Goal: Task Accomplishment & Management: Use online tool/utility

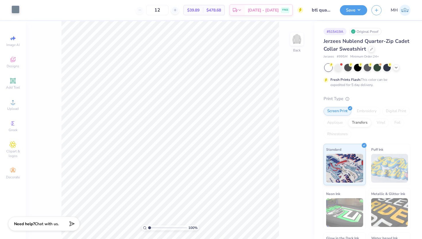
click at [16, 8] on div at bounding box center [15, 9] width 8 height 8
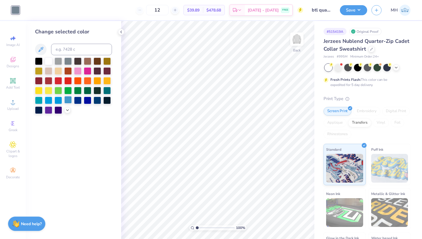
click at [67, 101] on div at bounding box center [67, 99] width 7 height 7
click at [46, 100] on div at bounding box center [48, 99] width 7 height 7
click at [60, 99] on div at bounding box center [58, 99] width 7 height 7
click at [70, 99] on div at bounding box center [67, 99] width 7 height 7
click at [353, 8] on button "Save" at bounding box center [353, 9] width 27 height 10
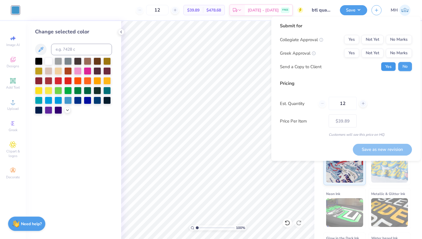
click at [389, 68] on button "Yes" at bounding box center [388, 66] width 15 height 9
click at [393, 42] on button "No Marks" at bounding box center [399, 39] width 26 height 9
click at [393, 50] on button "No Marks" at bounding box center [399, 53] width 26 height 9
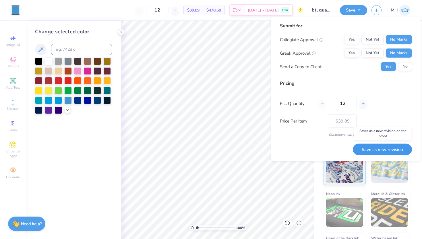
click at [390, 144] on button "Save as new revision" at bounding box center [382, 149] width 59 height 12
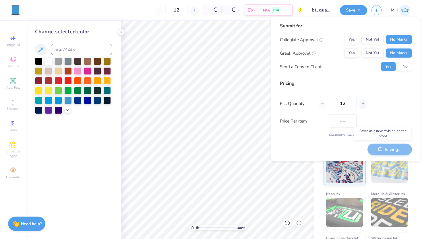
type input "$39.89"
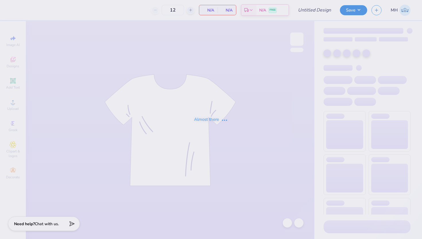
type input "btl tote"
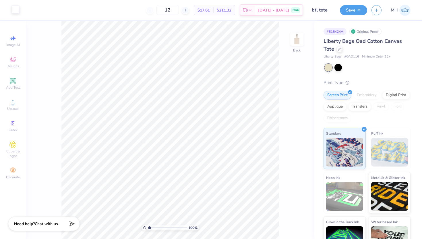
click at [17, 8] on div at bounding box center [15, 9] width 8 height 8
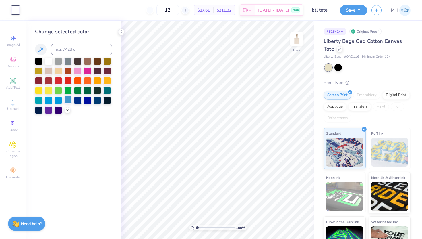
click at [67, 101] on div at bounding box center [67, 99] width 7 height 7
click at [124, 32] on div at bounding box center [121, 32] width 6 height 6
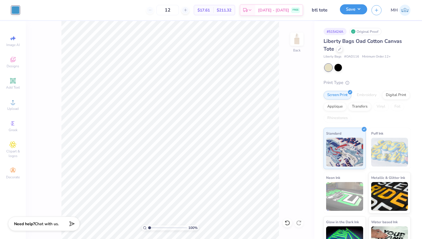
click at [352, 13] on button "Save" at bounding box center [353, 9] width 27 height 10
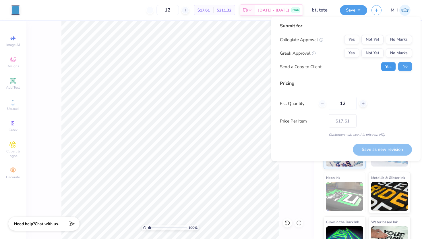
click at [387, 64] on button "Yes" at bounding box center [388, 66] width 15 height 9
click at [394, 43] on button "No Marks" at bounding box center [399, 39] width 26 height 9
click at [395, 52] on button "No Marks" at bounding box center [399, 53] width 26 height 9
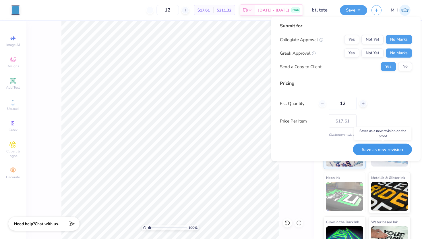
click at [381, 151] on button "Save as new revision" at bounding box center [382, 149] width 59 height 12
type input "$17.61"
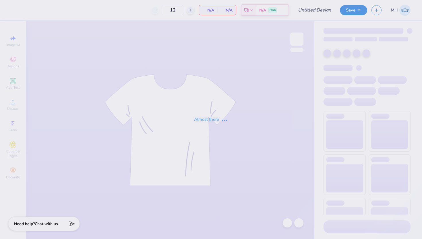
type input "btl hat"
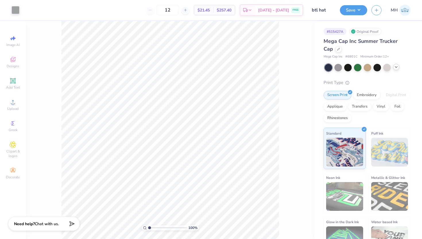
click at [396, 67] on icon at bounding box center [396, 67] width 5 height 5
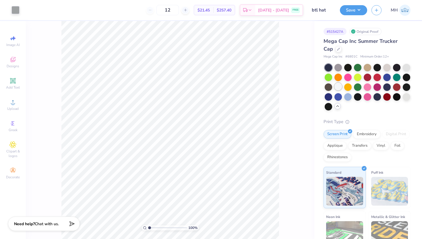
click at [339, 89] on div at bounding box center [338, 86] width 7 height 7
click at [291, 81] on div "100 %" at bounding box center [170, 130] width 289 height 218
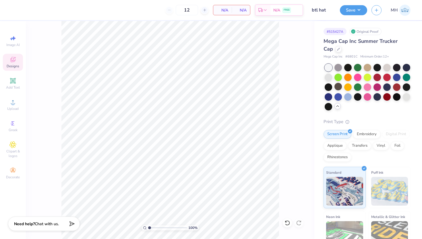
click at [14, 64] on span "Designs" at bounding box center [13, 66] width 13 height 5
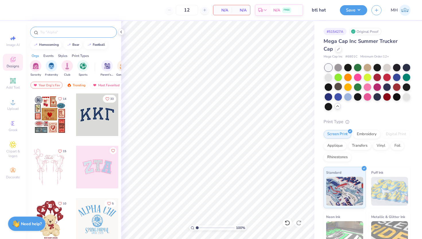
click at [70, 34] on input "text" at bounding box center [77, 32] width 74 height 6
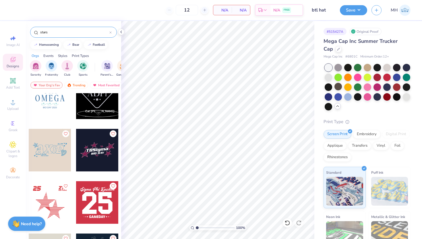
scroll to position [1483, 0]
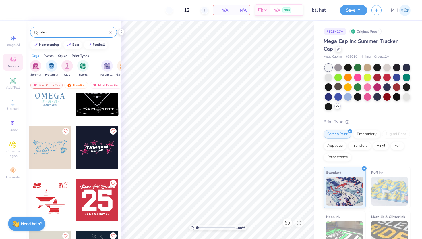
type input "stars"
click at [49, 150] on div at bounding box center [50, 147] width 43 height 43
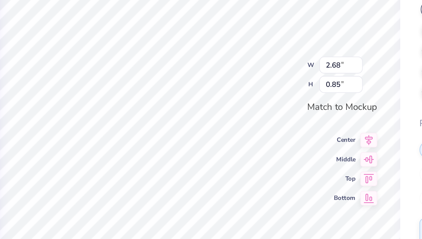
scroll to position [0, 0]
type textarea "A"
type textarea "Between the Lines"
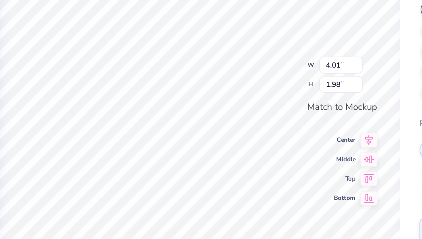
type input "1.71"
type input "0.85"
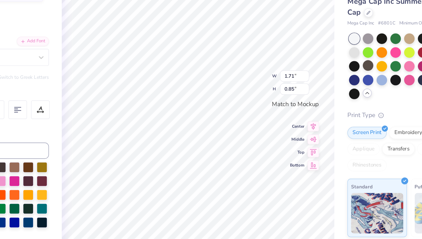
scroll to position [0, 0]
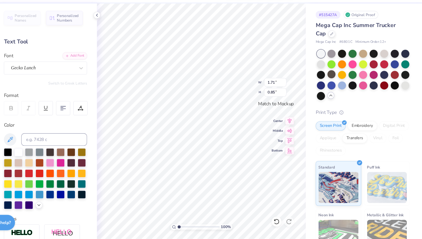
type input "0.48"
type input "0.10"
click at [79, 75] on div "Gecko Lunch" at bounding box center [73, 81] width 77 height 12
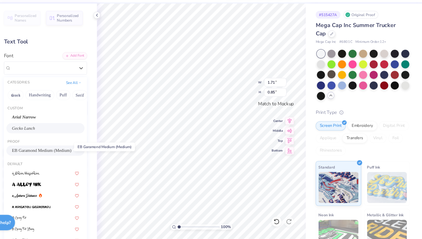
scroll to position [1, 0]
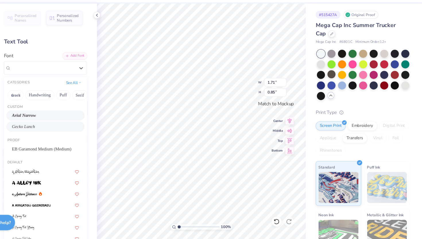
click at [76, 124] on div "Arial Narrow" at bounding box center [74, 125] width 62 height 6
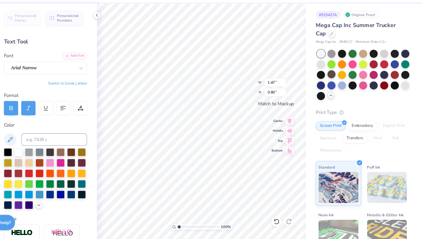
type input "1.47"
type input "0.80"
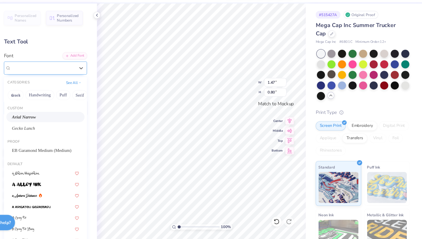
click at [75, 83] on div "Arial Narrow" at bounding box center [71, 80] width 60 height 9
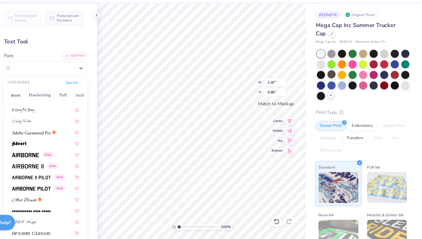
scroll to position [148, 0]
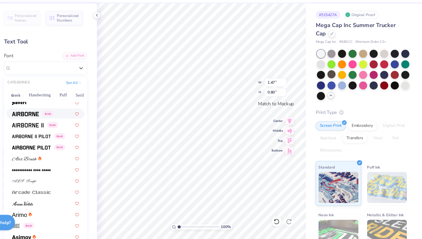
click at [65, 123] on img at bounding box center [55, 123] width 25 height 4
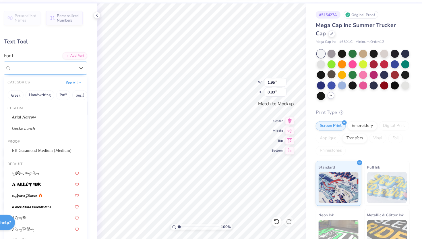
click at [86, 79] on div "Airborne Greek" at bounding box center [71, 80] width 60 height 9
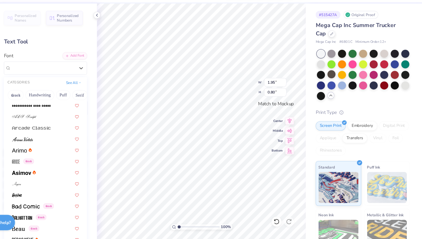
scroll to position [104, 0]
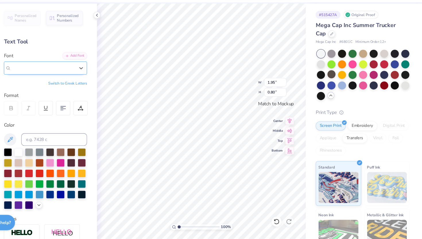
click at [86, 77] on div "Airborne Greek" at bounding box center [71, 80] width 59 height 7
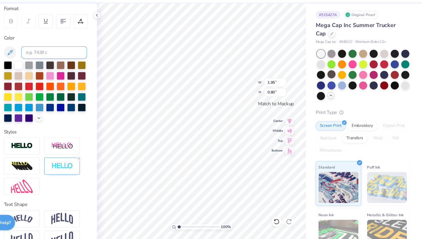
scroll to position [83, 0]
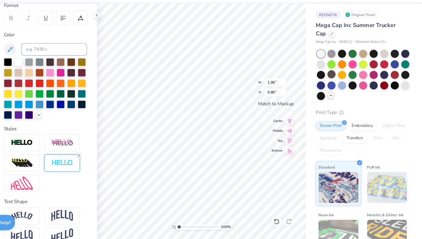
click at [105, 161] on line at bounding box center [105, 162] width 2 height 2
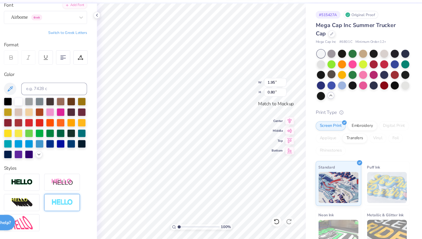
scroll to position [0, 0]
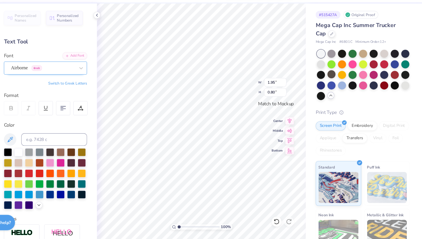
click at [80, 82] on div "Airborne Greek" at bounding box center [71, 80] width 60 height 9
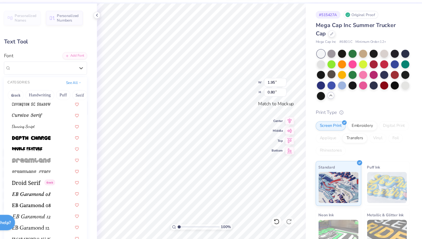
scroll to position [1060, 0]
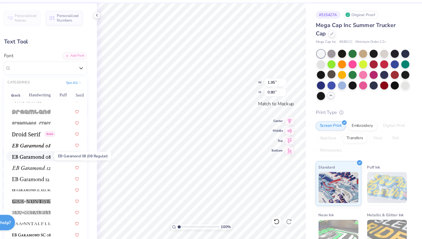
click at [74, 161] on img at bounding box center [61, 163] width 36 height 4
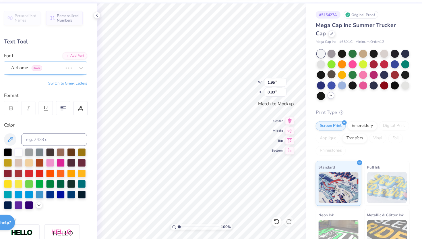
click at [87, 79] on div "Airborne Greek" at bounding box center [65, 80] width 49 height 9
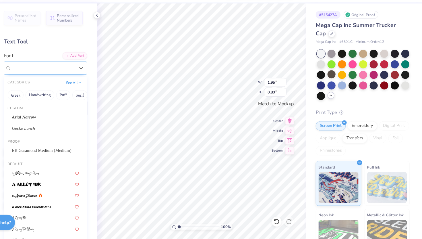
type input "1.45"
type input "0.74"
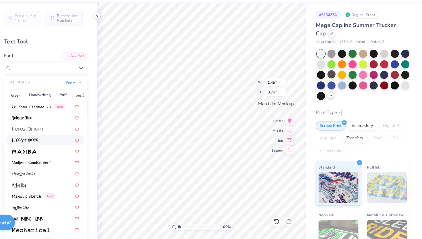
scroll to position [2026, 0]
click at [75, 154] on div at bounding box center [73, 157] width 72 height 9
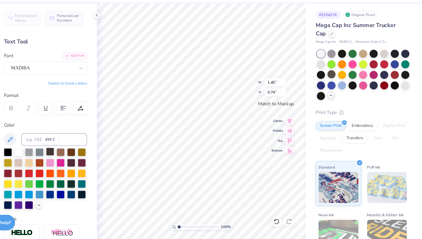
type input "2.14"
type input "0.78"
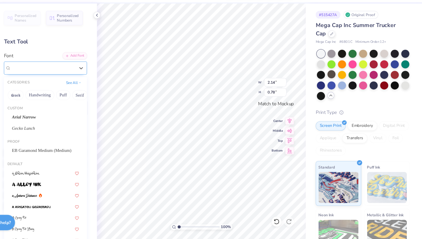
click at [79, 81] on div "MADIBA" at bounding box center [71, 80] width 60 height 9
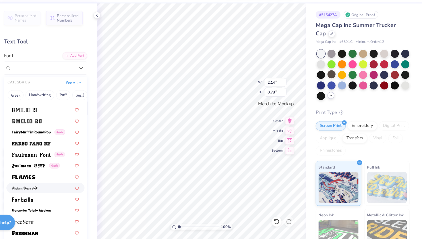
scroll to position [1228, 0]
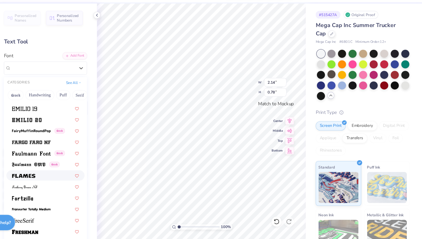
click at [70, 178] on div at bounding box center [74, 180] width 62 height 6
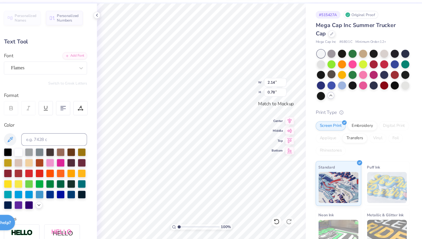
type input "2.46"
type input "0.84"
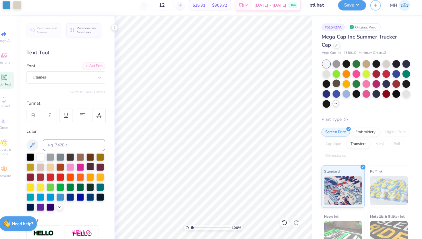
scroll to position [0, 0]
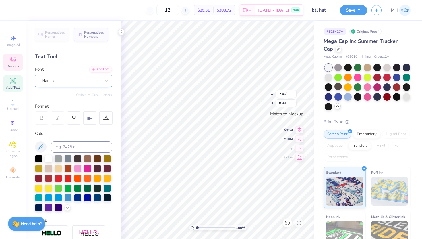
click at [100, 85] on div "Flames" at bounding box center [73, 81] width 77 height 12
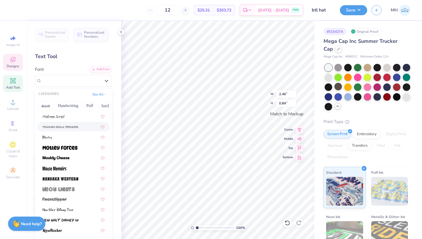
scroll to position [2161, 0]
click at [78, 150] on div at bounding box center [73, 146] width 72 height 9
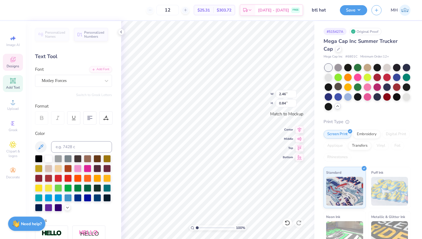
type input "1.73"
type input "0.79"
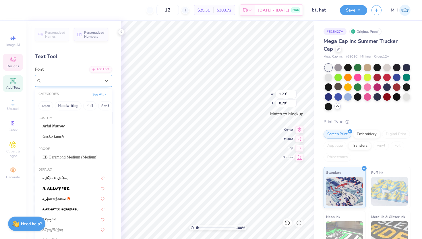
click at [85, 79] on div "Motley Forces" at bounding box center [71, 80] width 60 height 9
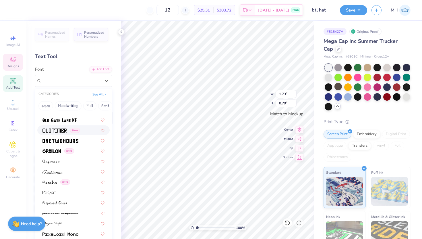
scroll to position [2344, 0]
click at [81, 139] on div at bounding box center [74, 140] width 62 height 6
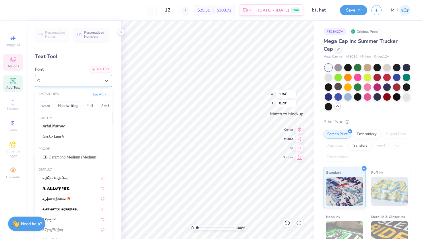
click at [96, 78] on div "OneTwoHours" at bounding box center [71, 80] width 60 height 9
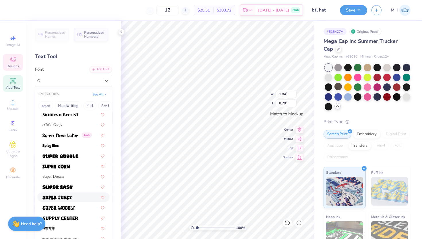
scroll to position [2815, 0]
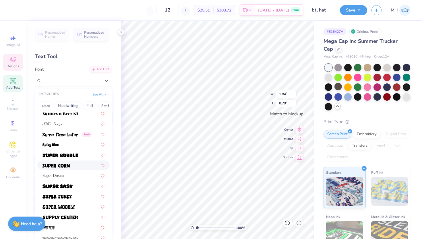
click at [81, 168] on div at bounding box center [73, 164] width 72 height 9
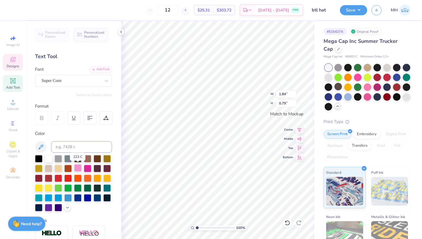
type input "1.56"
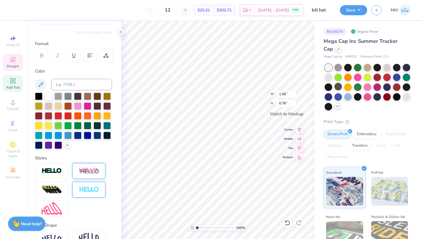
scroll to position [95, 0]
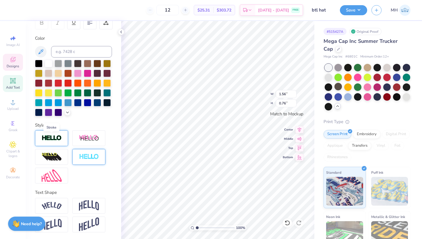
click at [61, 140] on img at bounding box center [52, 138] width 20 height 7
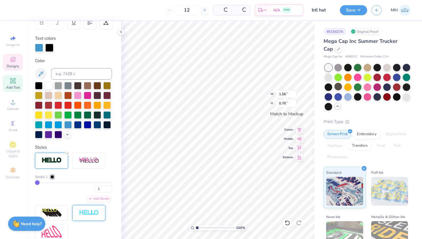
type input "0.77"
type input "2"
type input "3"
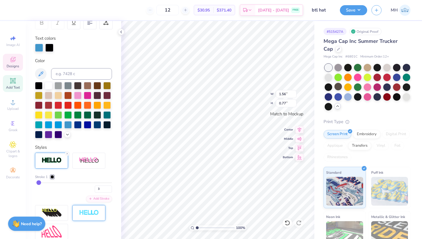
type input "5"
type input "12"
type input "15"
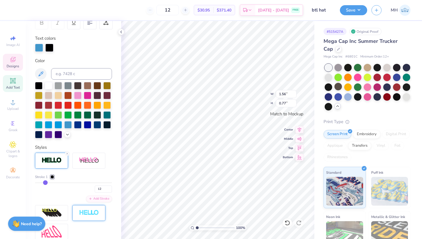
type input "15"
type input "22"
type input "32"
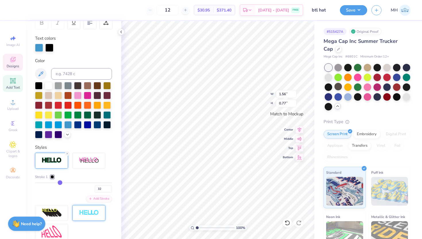
type input "39"
type input "43"
type input "46"
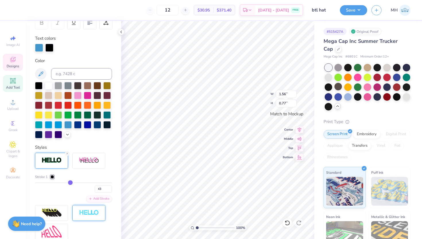
type input "46"
type input "48"
type input "49"
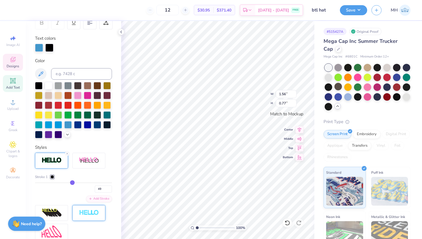
type input "48"
type input "47"
drag, startPoint x: 38, startPoint y: 182, endPoint x: 71, endPoint y: 183, distance: 32.8
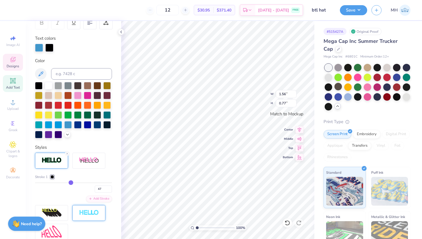
type input "47"
click at [71, 183] on input "range" at bounding box center [73, 182] width 77 height 1
type input "1.81"
type input "1.02"
type input "46"
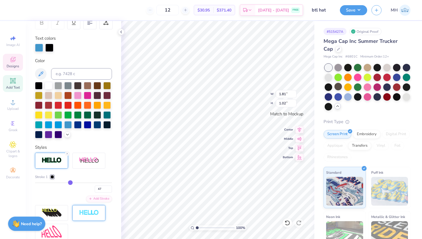
type input "46"
type input "41"
type input "30"
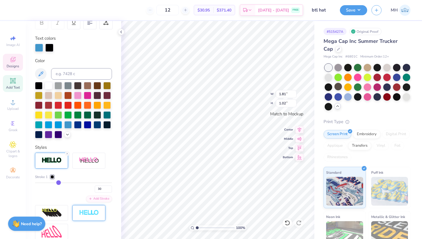
type input "15"
type input "7"
type input "1"
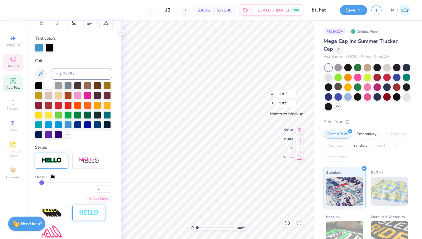
type input "1"
drag, startPoint x: 72, startPoint y: 183, endPoint x: 29, endPoint y: 183, distance: 42.5
type input "1"
click at [35, 183] on input "range" at bounding box center [73, 182] width 77 height 1
type input "1.56"
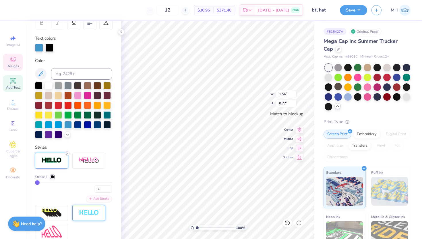
click at [67, 152] on icon at bounding box center [66, 153] width 3 height 3
type input "0.76"
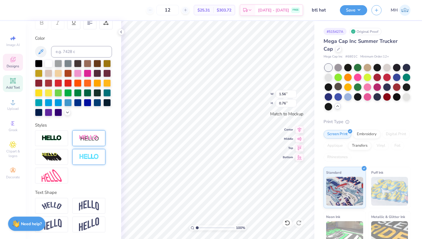
click at [84, 144] on div at bounding box center [88, 138] width 33 height 16
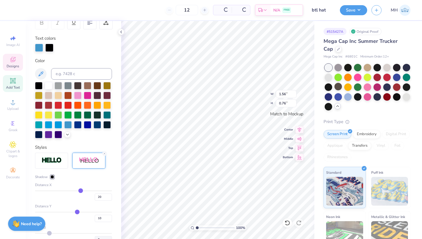
type input "1.87"
type input "0.84"
click at [105, 153] on line at bounding box center [105, 154] width 2 height 2
type input "1.56"
type input "0.76"
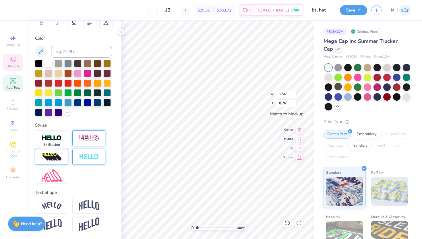
click at [57, 155] on img at bounding box center [52, 156] width 20 height 9
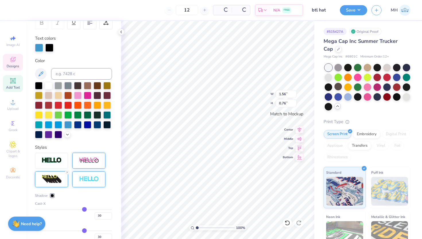
type input "2.03"
type input "0.99"
click at [67, 171] on line at bounding box center [67, 172] width 2 height 2
type input "1.56"
type input "0.76"
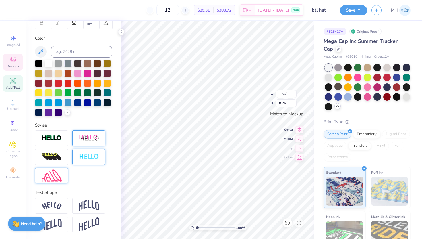
click at [64, 179] on div at bounding box center [51, 175] width 33 height 16
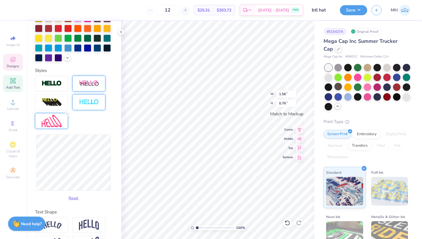
scroll to position [153, 0]
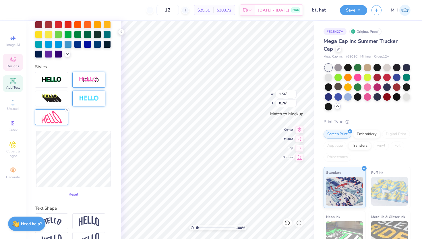
type input "1.88"
type input "0.97"
type input "1.72"
type input "0.82"
type input "2.06"
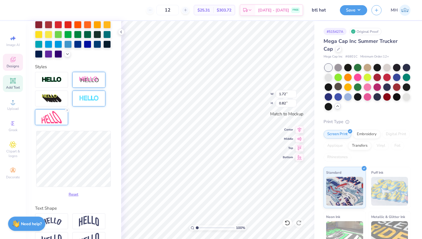
type input "1.09"
type input "1.81"
type input "0.87"
type input "1.90"
type input "0.94"
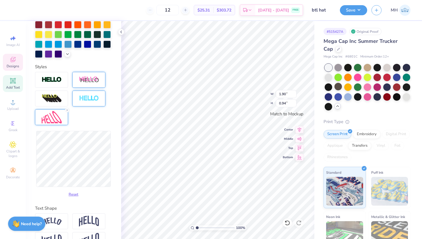
type input "1.78"
type input "0.86"
type input "1.79"
type input "0.96"
type input "1.67"
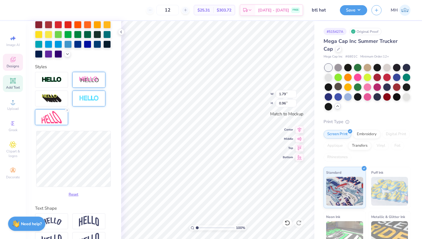
type input "0.87"
type input "1.74"
type input "0.90"
click at [68, 111] on line at bounding box center [67, 110] width 2 height 2
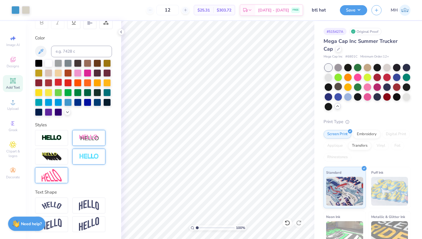
scroll to position [95, 0]
click at [57, 79] on div at bounding box center [58, 82] width 7 height 7
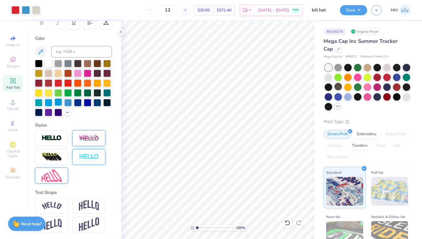
click at [62, 103] on div at bounding box center [58, 101] width 7 height 7
click at [68, 102] on div at bounding box center [67, 101] width 7 height 7
click at [59, 137] on img at bounding box center [52, 138] width 20 height 7
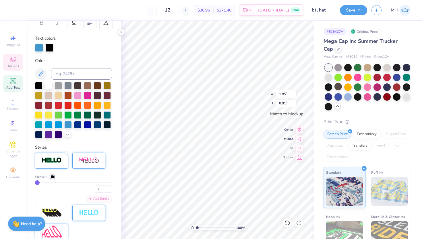
type input "1.85"
type input "0.91"
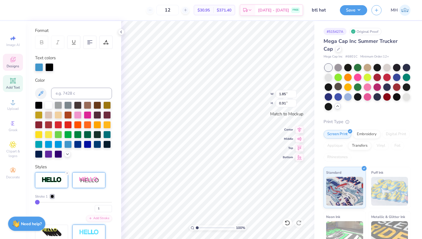
scroll to position [71, 0]
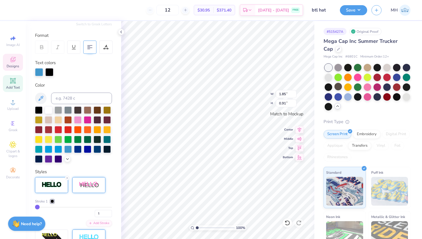
click at [89, 49] on 379 at bounding box center [89, 49] width 2 height 0
click at [89, 49] on 379 at bounding box center [90, 49] width 2 height 0
type textarea "BETWEEN THE LINES"
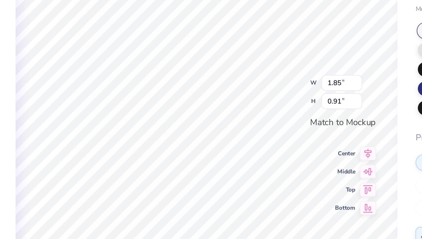
scroll to position [0, 0]
type textarea "BETWEEN"
type input "1.98"
type input "0.37"
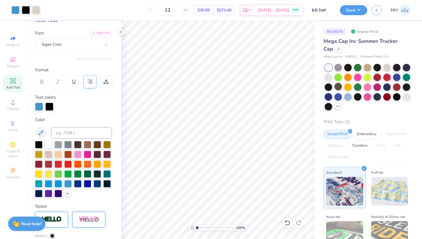
scroll to position [33, 0]
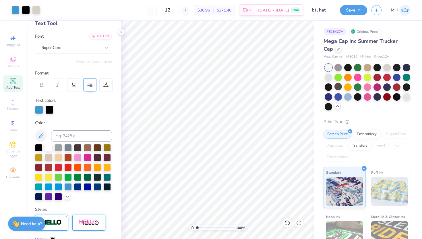
click at [14, 87] on span "Add Text" at bounding box center [13, 87] width 14 height 5
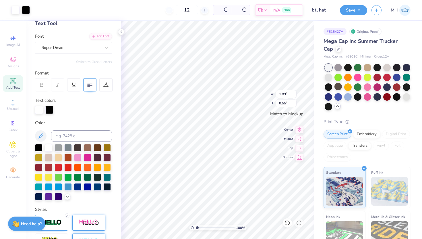
type input "1.90"
type input "0.56"
click at [66, 47] on div "Super Dream" at bounding box center [71, 47] width 60 height 9
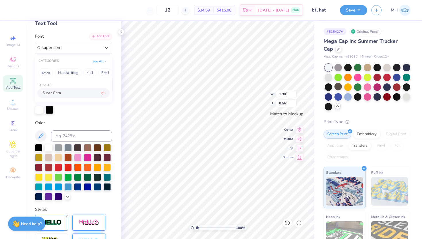
click at [67, 94] on div "Super Corn" at bounding box center [74, 93] width 62 height 6
type input "super corn"
type input "1.38"
type input "0.51"
click at [70, 185] on div at bounding box center [67, 185] width 7 height 7
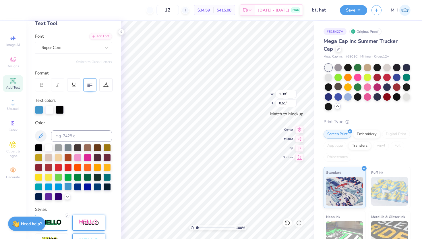
type textarea "the"
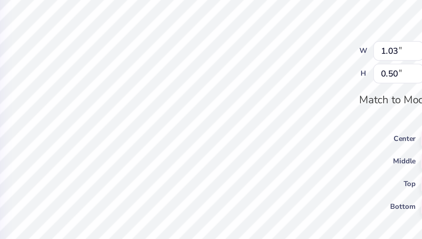
type input "0.77"
type input "0.38"
type input "0.73"
type input "0.36"
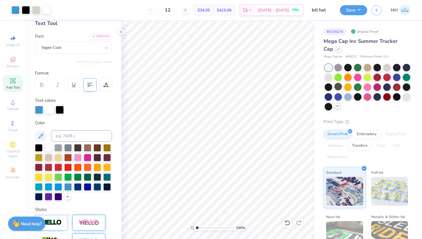
click at [17, 79] on div "Add Text" at bounding box center [13, 83] width 20 height 17
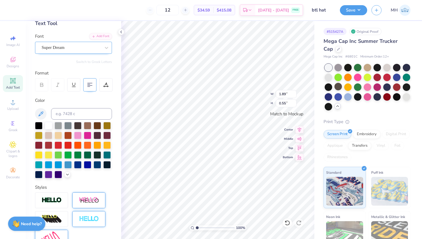
click at [79, 49] on div "Super Dream" at bounding box center [71, 47] width 60 height 9
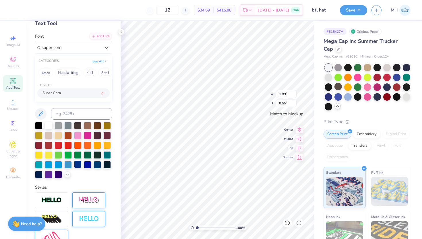
click at [74, 92] on div "Super Corn" at bounding box center [74, 93] width 62 height 6
type input "super corn"
type input "1.37"
type input "0.50"
click at [69, 164] on div at bounding box center [67, 163] width 7 height 7
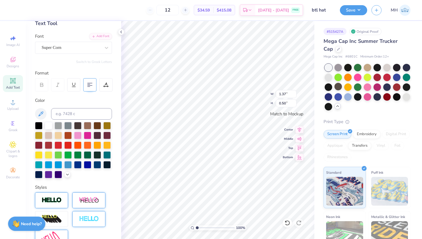
click at [58, 196] on div at bounding box center [51, 200] width 33 height 16
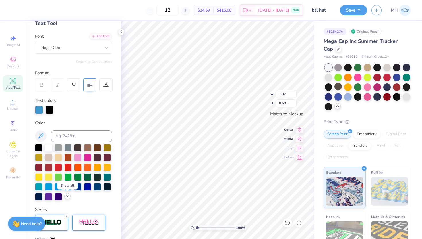
type textarea "Lines"
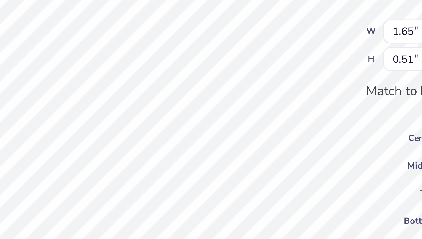
type input "1.25"
type input "0.38"
type input "1.14"
type input "0.35"
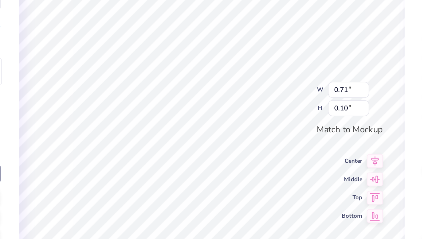
type input "1.01"
type input "0.13"
type input "0.12"
type input "0.14"
type textarea "B"
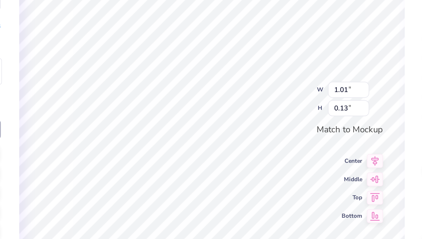
type textarea "g"
type textarea "Geneseo A Cappella"
type input "1.14"
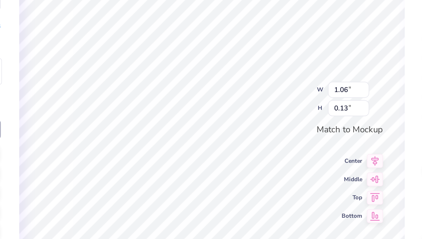
type input "0.35"
type input "0.73"
type input "0.36"
type input "0.12"
type input "0.14"
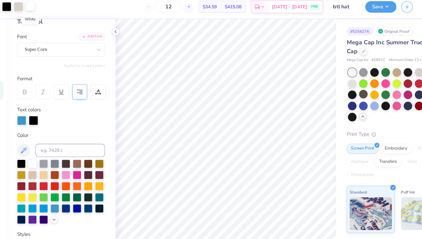
click at [48, 12] on div at bounding box center [47, 9] width 8 height 8
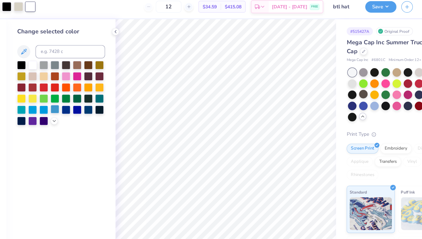
click at [71, 102] on div at bounding box center [67, 99] width 7 height 7
click at [35, 9] on div at bounding box center [36, 9] width 8 height 8
click at [71, 103] on div at bounding box center [67, 99] width 7 height 7
click at [59, 69] on div at bounding box center [58, 70] width 7 height 7
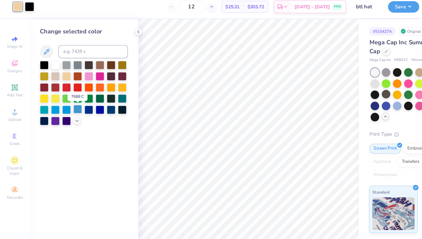
click at [67, 100] on div at bounding box center [67, 99] width 7 height 7
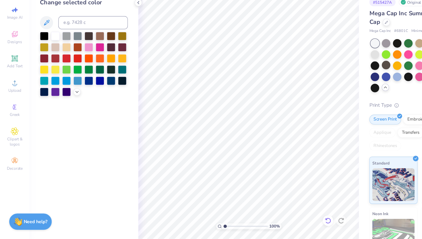
click at [290, 223] on icon at bounding box center [287, 222] width 5 height 5
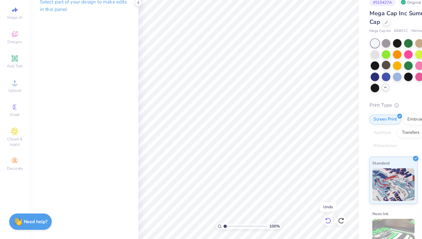
click at [290, 223] on icon at bounding box center [287, 222] width 5 height 5
click at [289, 223] on icon at bounding box center [287, 222] width 5 height 5
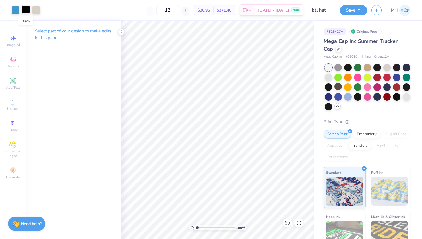
click at [26, 7] on div at bounding box center [26, 9] width 8 height 8
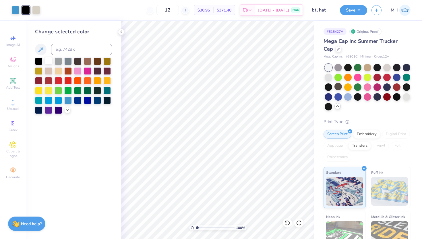
click at [48, 60] on div at bounding box center [48, 60] width 7 height 7
click at [105, 99] on div at bounding box center [106, 99] width 7 height 7
click at [91, 99] on div at bounding box center [87, 99] width 7 height 7
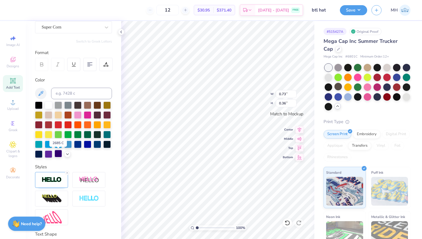
scroll to position [53, 0]
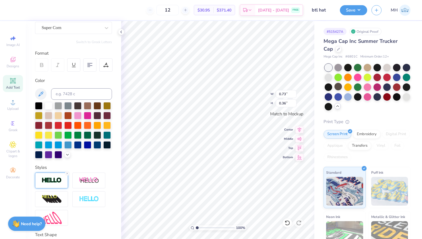
click at [59, 183] on img at bounding box center [52, 180] width 20 height 7
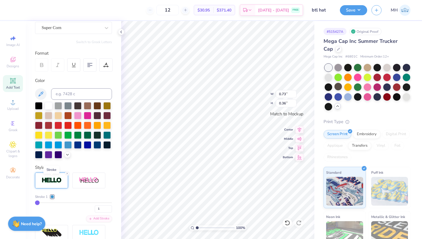
click at [57, 180] on img at bounding box center [52, 180] width 20 height 7
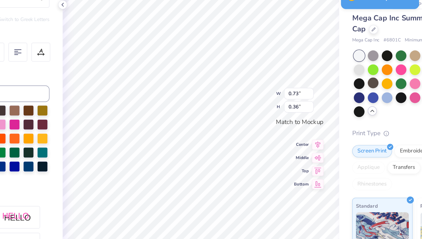
type input "1.98"
type input "0.37"
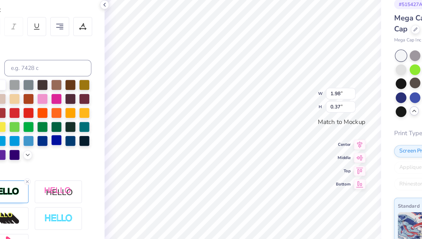
scroll to position [74, 0]
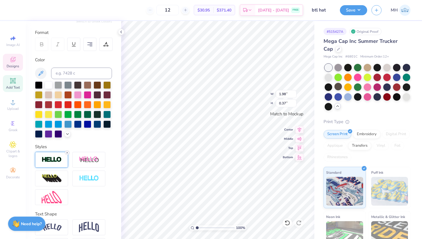
click at [67, 152] on icon at bounding box center [66, 152] width 3 height 3
click at [55, 158] on img at bounding box center [52, 159] width 20 height 7
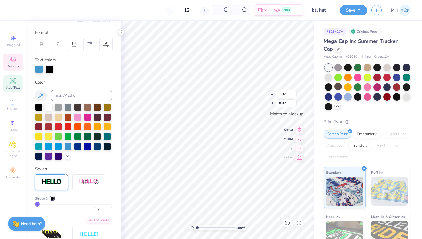
type input "1.98"
click at [95, 147] on div at bounding box center [97, 145] width 7 height 7
click at [48, 68] on div at bounding box center [49, 69] width 8 height 8
click at [68, 147] on div at bounding box center [67, 145] width 7 height 7
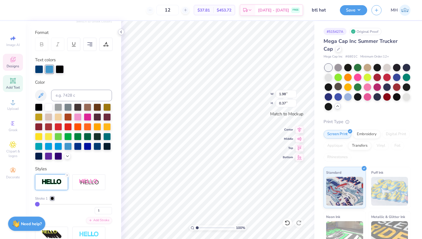
click at [123, 32] on icon at bounding box center [121, 32] width 5 height 5
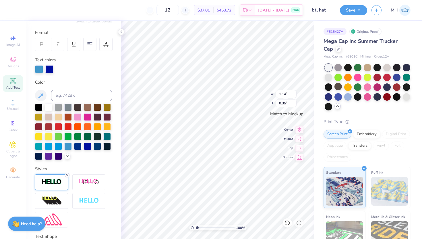
click at [68, 173] on icon at bounding box center [66, 174] width 3 height 3
type input "1.13"
type input "0.34"
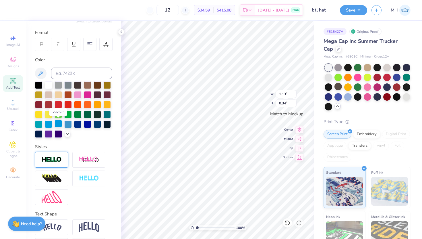
click at [59, 122] on div at bounding box center [58, 123] width 7 height 7
click at [46, 121] on div at bounding box center [48, 123] width 7 height 7
type input "0.73"
click at [67, 153] on line at bounding box center [67, 153] width 2 height 2
type input "0.35"
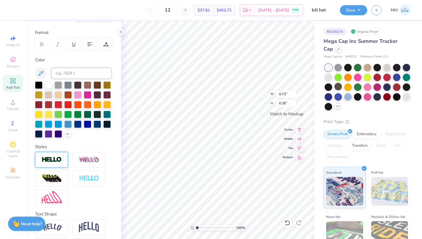
type input "1.98"
type input "0.37"
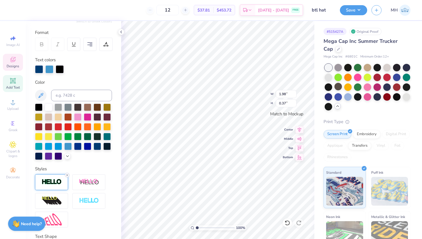
click at [66, 173] on icon at bounding box center [66, 174] width 3 height 3
type input "1.97"
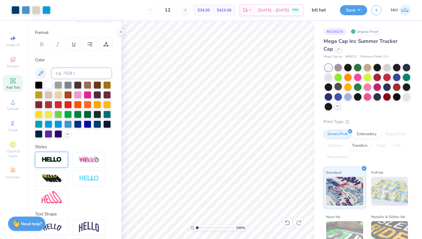
click at [288, 221] on icon at bounding box center [288, 223] width 6 height 6
click at [287, 221] on icon at bounding box center [288, 223] width 6 height 6
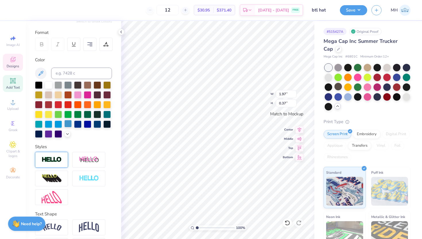
click at [69, 123] on div at bounding box center [67, 123] width 7 height 7
type input "1.13"
type input "0.34"
click at [68, 124] on div at bounding box center [67, 123] width 7 height 7
click at [122, 32] on icon at bounding box center [121, 32] width 5 height 5
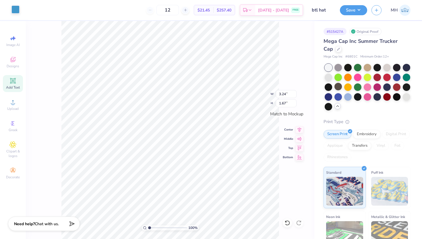
click at [16, 11] on div at bounding box center [15, 9] width 8 height 8
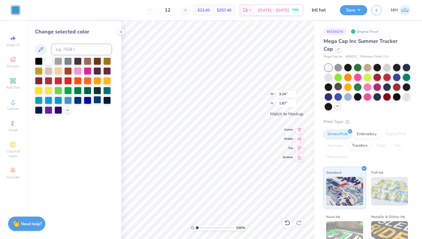
click at [96, 101] on div at bounding box center [97, 99] width 7 height 7
click at [122, 31] on icon at bounding box center [121, 32] width 5 height 5
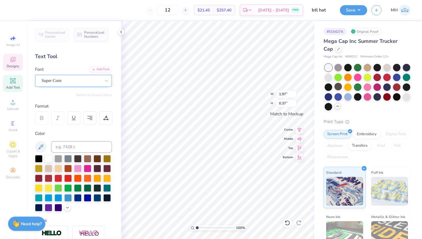
click at [95, 80] on div "Super Corn" at bounding box center [71, 80] width 60 height 9
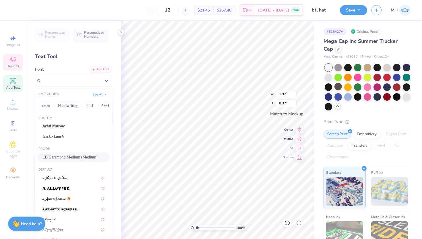
scroll to position [3, 0]
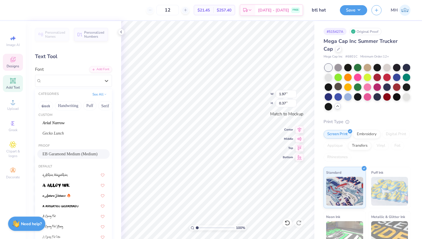
click at [85, 157] on div "EB Garamond Medium (Medium)" at bounding box center [73, 153] width 72 height 9
type input "2.68"
type input "0.41"
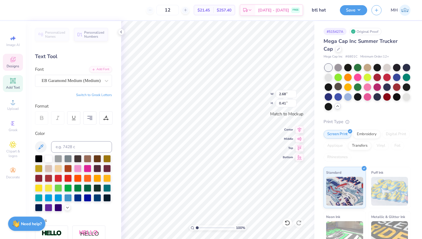
type input "0.73"
type input "0.35"
click at [85, 74] on div "Font Super Corn" at bounding box center [73, 76] width 77 height 21
click at [82, 82] on div "Super Corn" at bounding box center [71, 80] width 60 height 9
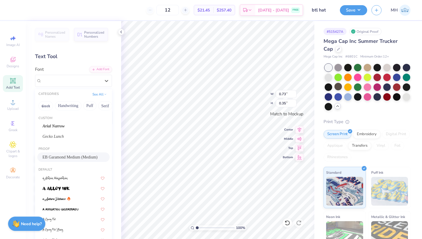
click at [85, 159] on span "EB Garamond Medium (Medium)" at bounding box center [70, 157] width 55 height 6
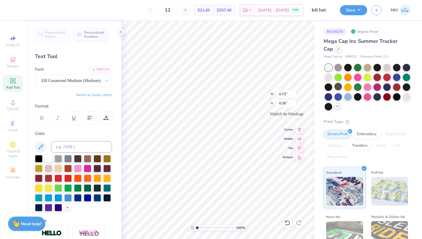
type input "0.67"
type input "0.40"
type input "1.13"
type input "0.34"
click at [69, 83] on div "Super Corn" at bounding box center [71, 80] width 60 height 9
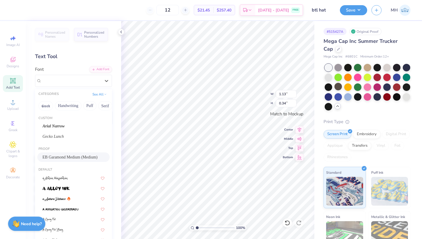
click at [73, 153] on div "EB Garamond Medium (Medium)" at bounding box center [73, 156] width 72 height 9
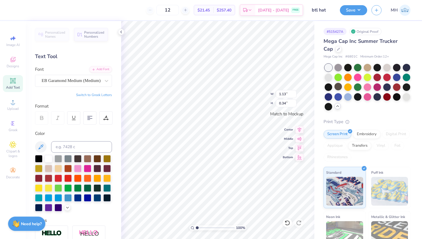
type input "1.11"
type input "0.36"
type textarea "LINES"
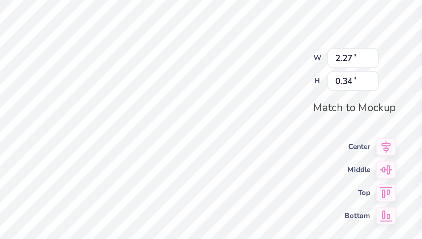
type input "2.27"
type input "0.34"
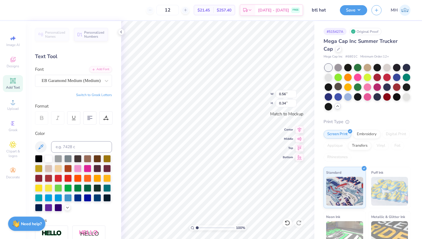
type input "0.56"
type input "0.34"
type input "1.33"
type input "0.34"
click at [355, 8] on button "Save" at bounding box center [353, 9] width 27 height 10
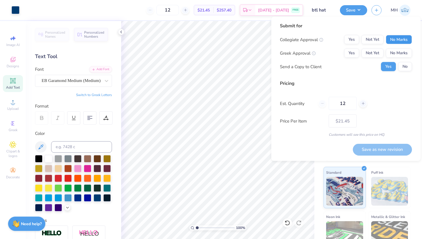
click at [405, 40] on button "No Marks" at bounding box center [399, 39] width 26 height 9
click at [403, 49] on button "No Marks" at bounding box center [399, 53] width 26 height 9
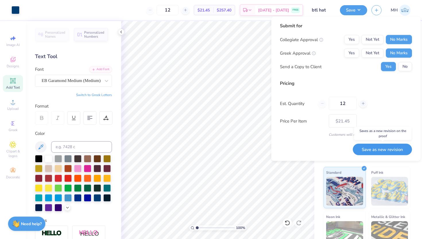
click at [379, 151] on button "Save as new revision" at bounding box center [382, 149] width 59 height 12
type input "$21.45"
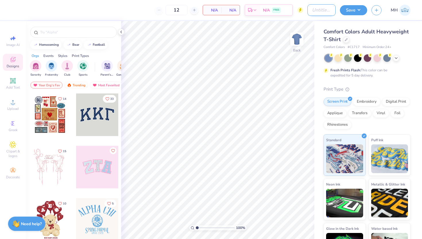
click at [311, 12] on input "Design Title" at bounding box center [322, 9] width 28 height 11
type input "orchesis gen merch"
click at [350, 56] on circle at bounding box center [351, 55] width 4 height 4
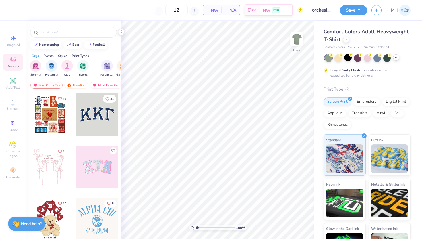
click at [396, 58] on polyline at bounding box center [396, 57] width 2 height 1
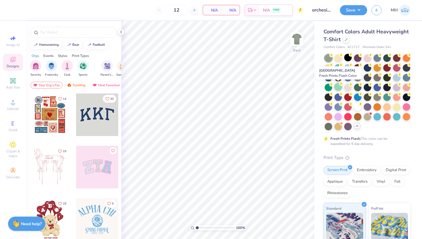
click at [337, 84] on div at bounding box center [338, 86] width 7 height 7
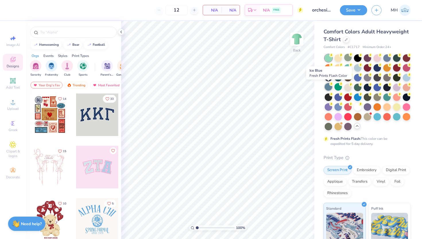
click at [329, 85] on icon at bounding box center [331, 84] width 4 height 4
click at [329, 86] on div at bounding box center [328, 86] width 7 height 7
click at [338, 115] on div at bounding box center [338, 115] width 7 height 7
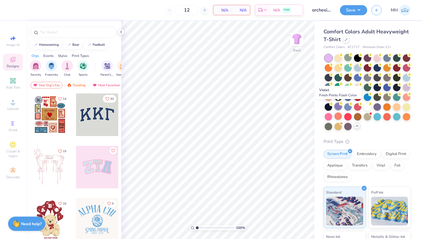
click at [339, 106] on div at bounding box center [338, 106] width 7 height 7
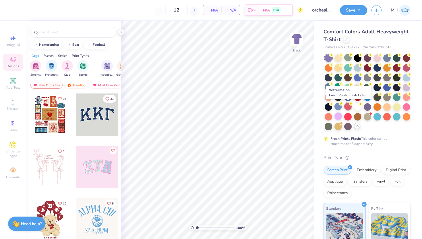
click at [348, 107] on div at bounding box center [347, 106] width 7 height 7
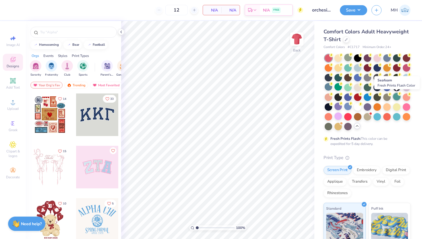
click at [398, 97] on div at bounding box center [396, 96] width 7 height 7
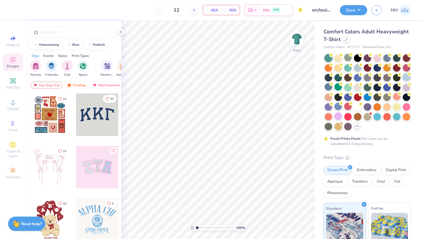
click at [410, 77] on div at bounding box center [406, 76] width 7 height 7
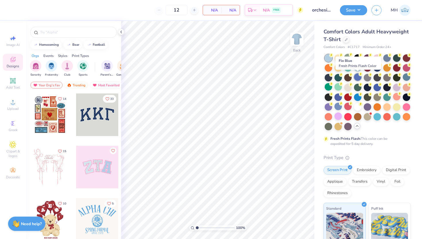
click at [360, 78] on div at bounding box center [357, 76] width 7 height 7
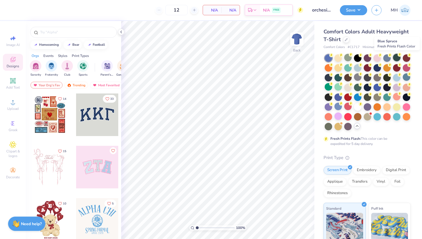
click at [397, 60] on div at bounding box center [396, 57] width 7 height 7
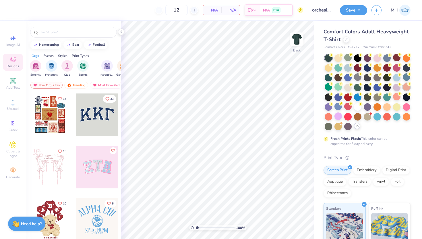
click at [405, 87] on div at bounding box center [406, 86] width 7 height 7
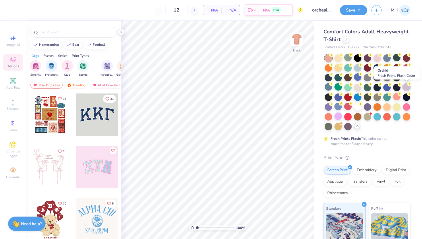
click at [404, 85] on div at bounding box center [406, 86] width 7 height 7
click at [405, 77] on div at bounding box center [406, 76] width 7 height 7
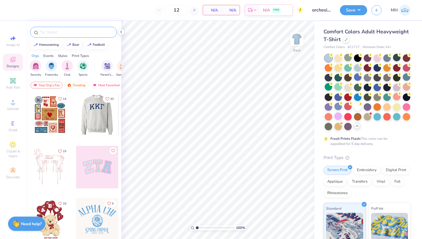
click at [78, 32] on input "text" at bounding box center [77, 32] width 74 height 6
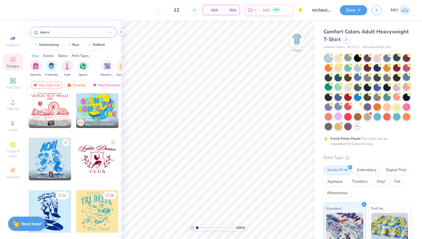
scroll to position [270, 0]
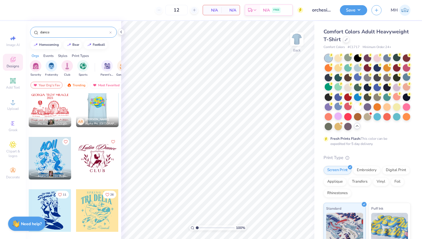
type input "dance"
click at [96, 111] on div at bounding box center [97, 105] width 43 height 43
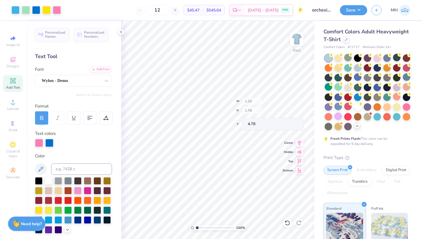
type input "1.33"
type input "4.78"
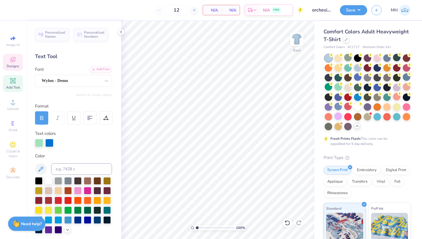
click at [10, 54] on div "Designs" at bounding box center [13, 62] width 20 height 17
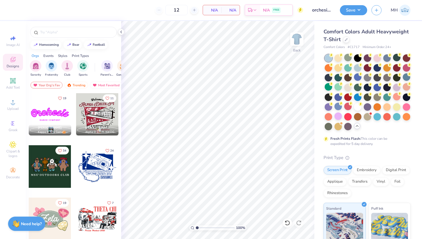
scroll to position [367, 0]
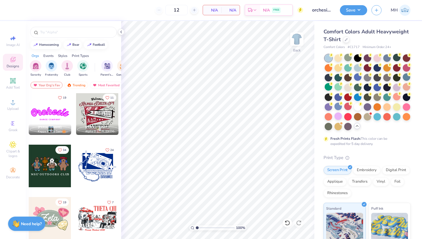
click at [54, 111] on div at bounding box center [50, 113] width 43 height 43
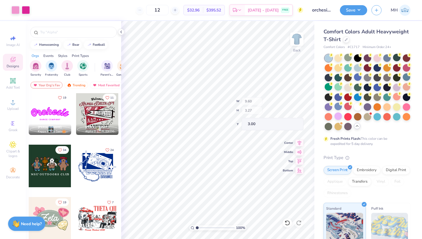
type input "5.12"
type input "0.32"
type input "5.95"
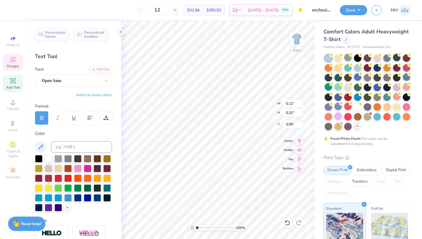
scroll to position [0, 0]
type textarea "D A C E C O M P A N Y"
click at [29, 11] on div at bounding box center [26, 9] width 8 height 8
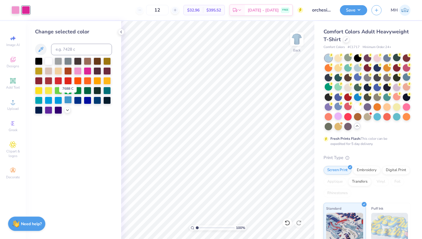
click at [66, 101] on div at bounding box center [67, 99] width 7 height 7
click at [81, 99] on div at bounding box center [77, 99] width 7 height 7
click at [17, 7] on div at bounding box center [15, 9] width 8 height 8
click at [39, 88] on div at bounding box center [38, 89] width 7 height 7
click at [46, 88] on div at bounding box center [48, 89] width 7 height 7
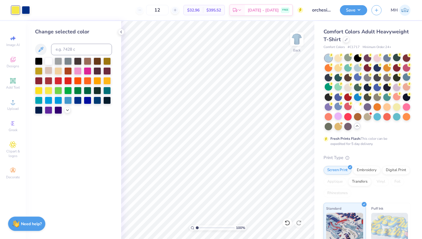
click at [49, 68] on div at bounding box center [48, 70] width 7 height 7
click at [67, 70] on div at bounding box center [67, 70] width 7 height 7
click at [109, 89] on div at bounding box center [106, 89] width 7 height 7
click at [57, 90] on div at bounding box center [58, 89] width 7 height 7
click at [77, 98] on div at bounding box center [77, 99] width 7 height 7
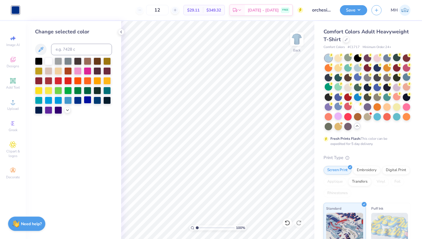
click at [84, 101] on div at bounding box center [87, 99] width 7 height 7
click at [287, 223] on icon at bounding box center [288, 223] width 6 height 6
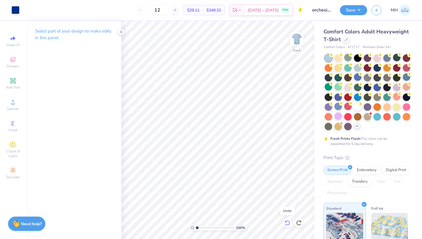
click at [287, 223] on icon at bounding box center [288, 223] width 6 height 6
click at [14, 9] on div at bounding box center [15, 9] width 8 height 8
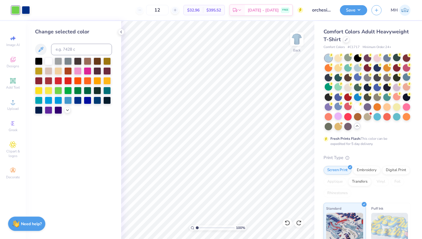
click at [83, 75] on div at bounding box center [73, 85] width 77 height 56
click at [79, 72] on div at bounding box center [77, 70] width 7 height 7
click at [105, 81] on div at bounding box center [106, 79] width 7 height 7
click at [97, 80] on div at bounding box center [97, 79] width 7 height 7
click at [49, 91] on div at bounding box center [48, 89] width 7 height 7
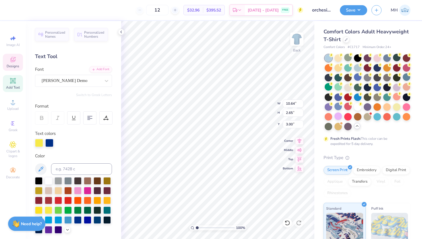
type input "10.64"
type input "2.65"
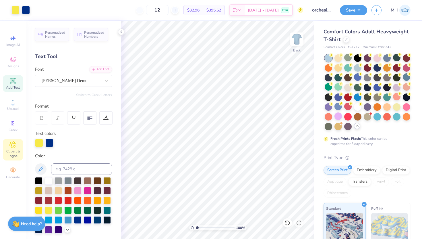
click at [14, 155] on span "Clipart & logos" at bounding box center [13, 153] width 20 height 9
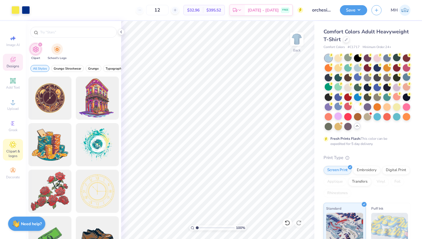
click at [13, 60] on icon at bounding box center [12, 59] width 5 height 5
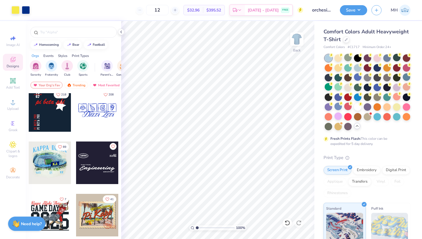
scroll to position [1207, 0]
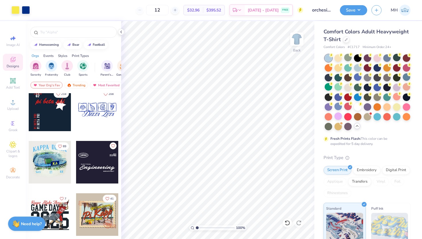
click at [94, 122] on div at bounding box center [97, 109] width 43 height 43
type input "6.83"
type input "10.64"
type input "2.65"
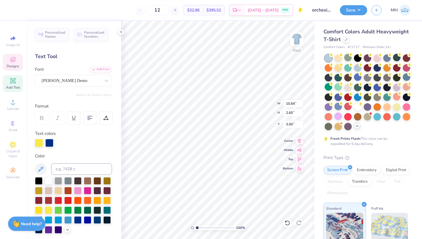
type input "10.21"
type input "10.61"
type input "4.02"
type input "6.83"
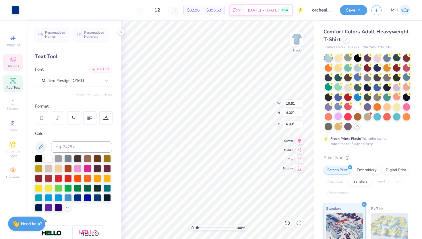
type input "8.69"
type input "1.93"
type input "8.82"
type input "6.82"
type input "3.00"
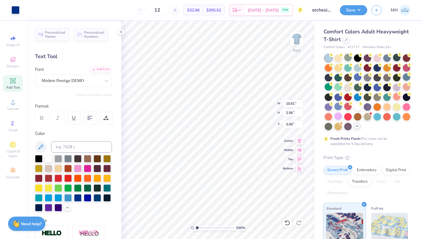
type input "10.64"
type input "2.65"
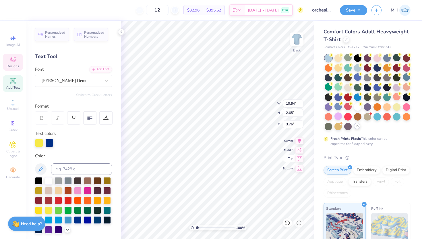
click at [297, 157] on icon at bounding box center [300, 158] width 8 height 7
type input "4.26"
click at [289, 224] on icon at bounding box center [287, 222] width 5 height 5
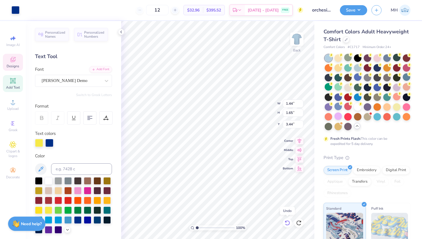
click at [289, 224] on icon at bounding box center [288, 223] width 6 height 6
type input "7.26"
click at [289, 224] on icon at bounding box center [288, 223] width 6 height 6
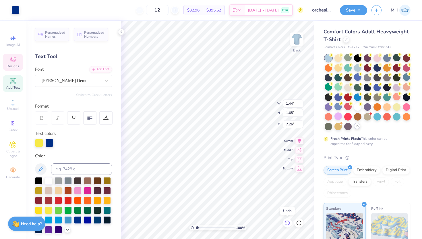
click at [288, 224] on icon at bounding box center [288, 223] width 6 height 6
click at [286, 224] on icon at bounding box center [288, 223] width 6 height 6
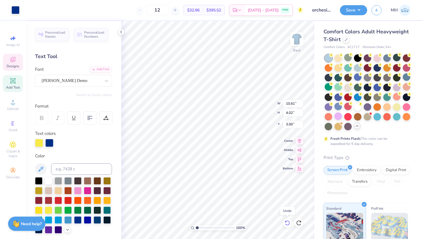
click at [286, 224] on icon at bounding box center [288, 223] width 6 height 6
click at [17, 63] on div "Designs" at bounding box center [13, 62] width 20 height 17
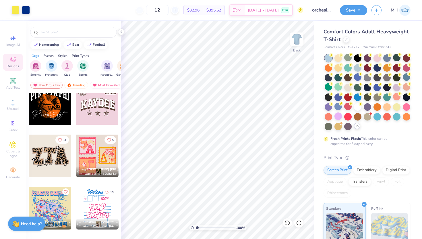
scroll to position [1422, 0]
click at [14, 7] on div at bounding box center [15, 9] width 8 height 8
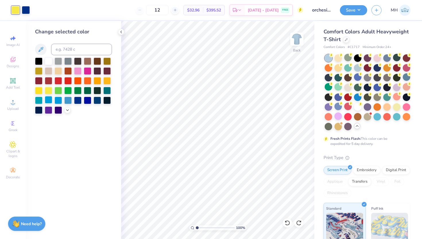
click at [49, 102] on div at bounding box center [48, 99] width 7 height 7
click at [38, 97] on div at bounding box center [38, 99] width 7 height 7
click at [70, 101] on div at bounding box center [67, 99] width 7 height 7
click at [15, 56] on icon at bounding box center [12, 59] width 7 height 7
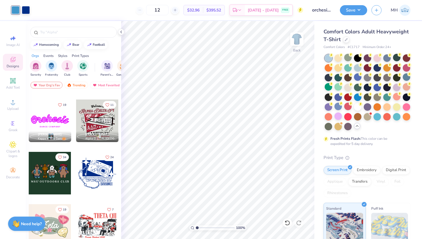
scroll to position [362, 0]
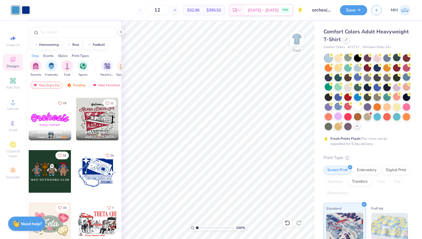
click at [346, 36] on div "Comfort Colors Adult Heavyweight T-Shirt" at bounding box center [367, 36] width 87 height 16
click at [346, 40] on icon at bounding box center [346, 39] width 2 height 2
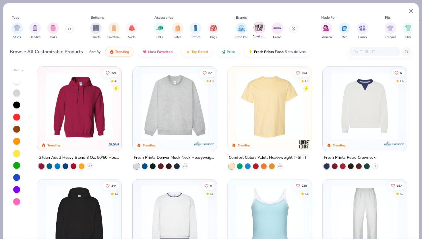
click at [274, 28] on img "filter for Gildan" at bounding box center [277, 28] width 9 height 9
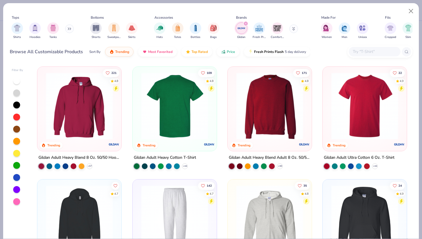
click at [138, 100] on img at bounding box center [101, 105] width 73 height 67
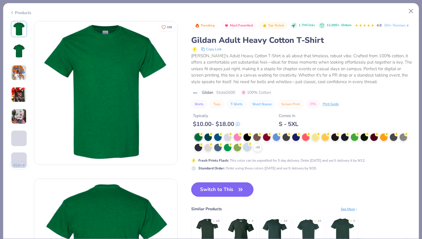
click at [249, 146] on div at bounding box center [247, 146] width 7 height 7
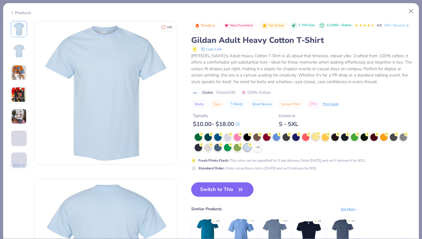
click at [318, 137] on div at bounding box center [315, 136] width 7 height 7
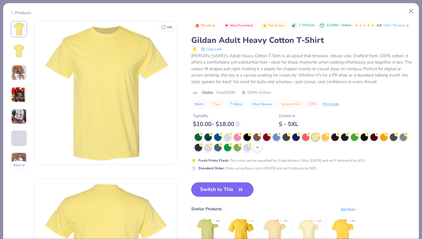
click at [258, 144] on div "+ 22" at bounding box center [257, 147] width 9 height 9
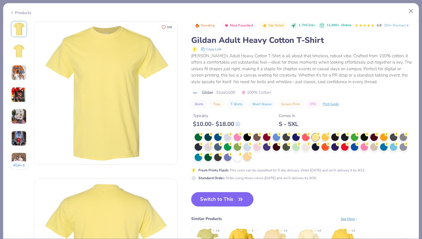
click at [246, 156] on div at bounding box center [247, 156] width 7 height 7
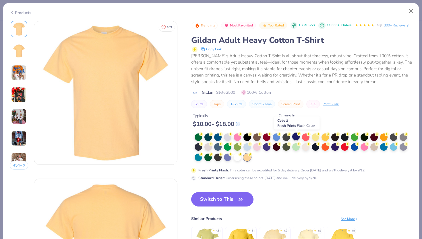
click at [298, 136] on div at bounding box center [295, 136] width 7 height 7
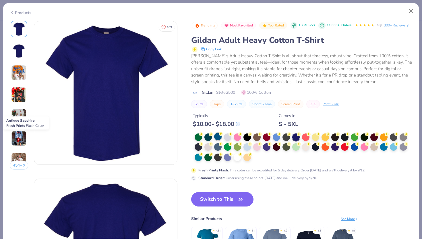
click at [219, 137] on div at bounding box center [217, 136] width 7 height 7
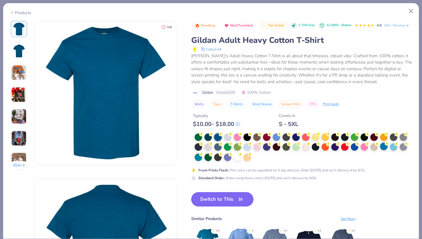
click at [381, 147] on div at bounding box center [383, 145] width 7 height 7
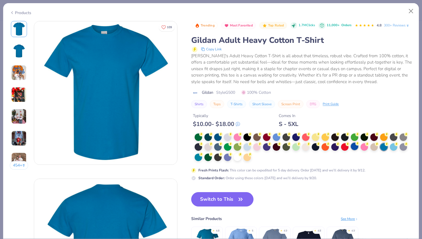
click at [356, 147] on div at bounding box center [354, 145] width 7 height 7
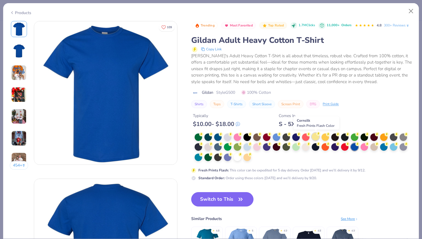
click at [318, 136] on div at bounding box center [315, 136] width 7 height 7
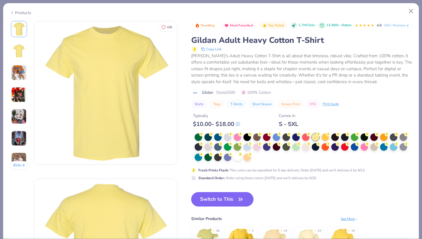
click at [215, 201] on button "Switch to This" at bounding box center [222, 199] width 62 height 14
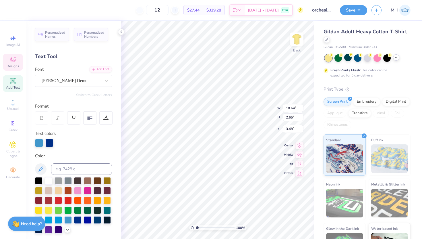
type input "3.00"
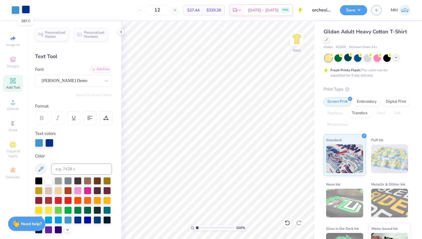
click at [25, 7] on div at bounding box center [26, 9] width 8 height 8
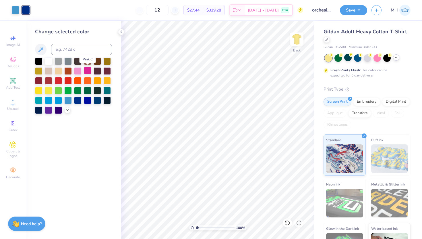
click at [89, 69] on div at bounding box center [87, 70] width 7 height 7
click at [14, 10] on div at bounding box center [15, 9] width 8 height 8
click at [78, 70] on div at bounding box center [77, 70] width 7 height 7
click at [121, 32] on icon at bounding box center [121, 32] width 5 height 5
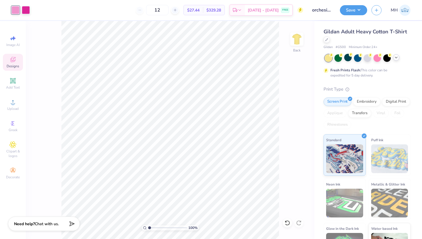
click at [16, 61] on icon at bounding box center [12, 59] width 7 height 7
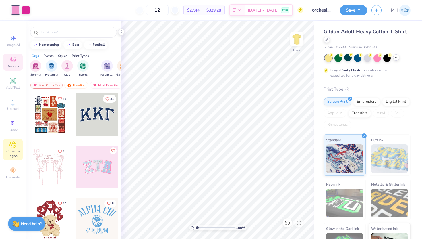
click at [13, 153] on span "Clipart & logos" at bounding box center [13, 153] width 20 height 9
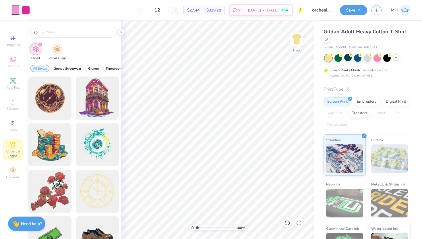
click at [40, 43] on icon "filter for Clipart" at bounding box center [40, 44] width 2 height 2
click at [75, 70] on span "Hand Drawn" at bounding box center [79, 68] width 18 height 4
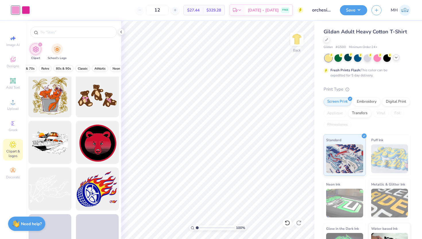
scroll to position [1441, 0]
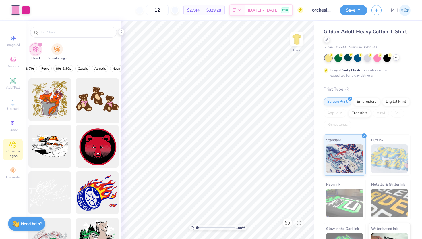
click at [85, 100] on div at bounding box center [97, 99] width 47 height 47
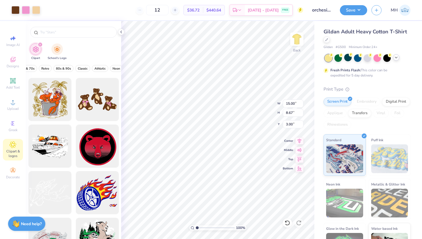
type input "8.30"
type input "4.80"
type input "5.65"
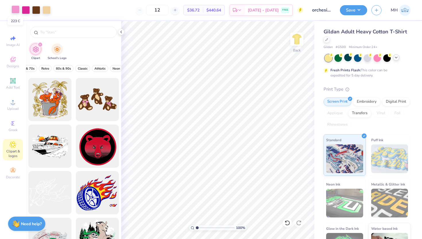
click at [16, 11] on div at bounding box center [15, 9] width 8 height 8
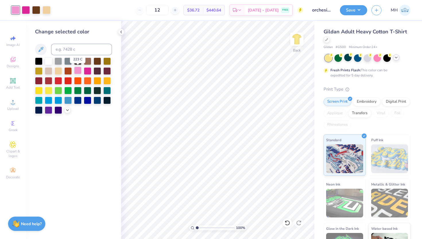
click at [80, 73] on div at bounding box center [77, 70] width 7 height 7
click at [85, 72] on div at bounding box center [87, 70] width 7 height 7
click at [289, 221] on icon at bounding box center [287, 222] width 5 height 5
click at [122, 31] on icon at bounding box center [121, 32] width 5 height 5
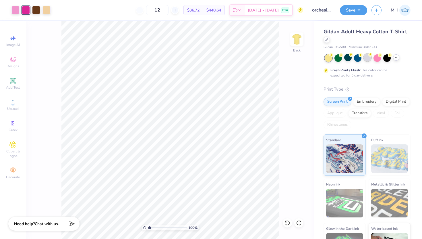
click at [369, 58] on div at bounding box center [367, 57] width 7 height 7
click at [389, 56] on circle at bounding box center [390, 55] width 4 height 4
click at [398, 57] on icon at bounding box center [396, 57] width 5 height 5
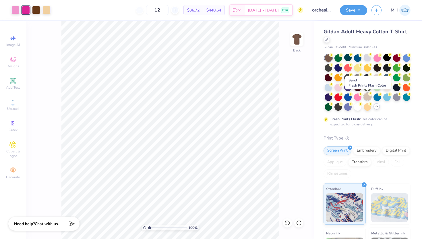
click at [369, 97] on div at bounding box center [367, 96] width 7 height 7
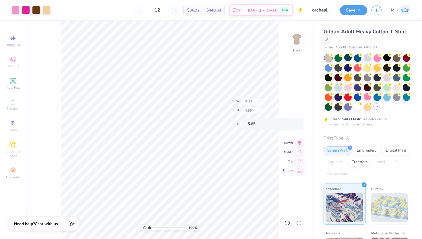
type input "3.15"
type input "3.44"
type input "5.81"
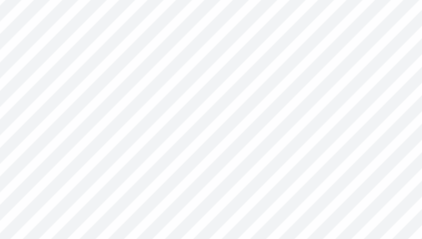
type input "6.17"
type input "2.57"
type input "3.46"
type input "5.65"
type input "1.32"
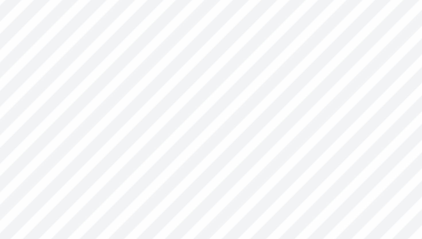
type input "1.16"
type input "7.31"
type input "5.81"
type input "6.10"
type input "7.31"
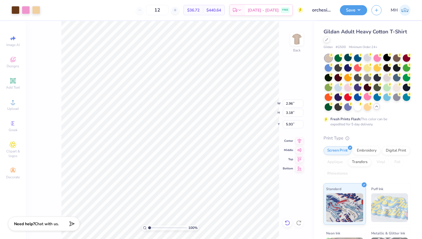
click at [288, 224] on icon at bounding box center [288, 223] width 6 height 6
type input "5.81"
click at [288, 224] on icon at bounding box center [288, 223] width 6 height 6
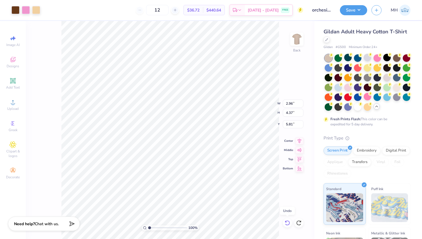
type input "3.18"
type input "7.26"
click at [288, 224] on icon at bounding box center [288, 223] width 6 height 6
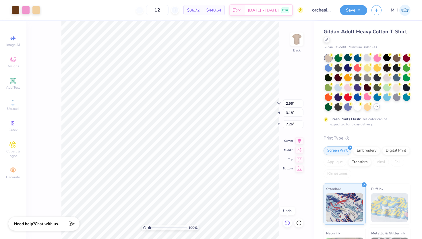
click at [288, 224] on icon at bounding box center [288, 223] width 6 height 6
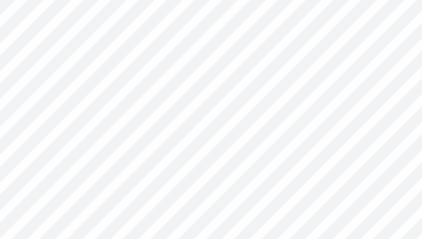
type input "5.93"
type input "5.76"
type input "5.70"
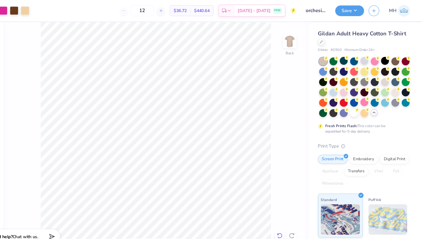
scroll to position [0, 0]
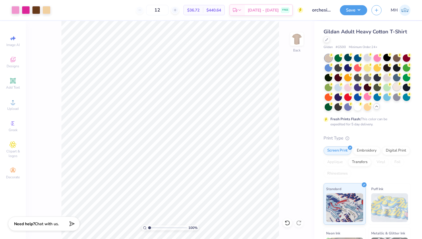
click at [397, 88] on div at bounding box center [396, 86] width 7 height 7
click at [366, 58] on div at bounding box center [367, 57] width 7 height 7
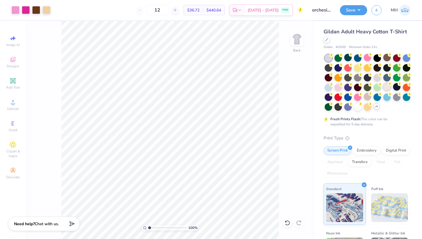
click at [388, 90] on div at bounding box center [386, 86] width 7 height 7
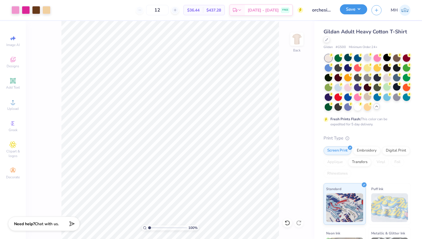
click at [354, 12] on button "Save" at bounding box center [353, 9] width 27 height 10
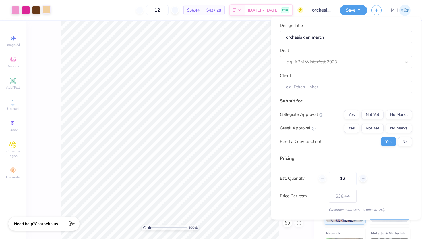
click at [47, 10] on div at bounding box center [47, 9] width 8 height 8
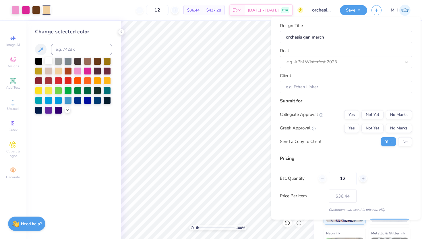
click at [49, 63] on div at bounding box center [48, 60] width 7 height 7
click at [89, 61] on div at bounding box center [87, 60] width 7 height 7
click at [99, 62] on div at bounding box center [97, 60] width 7 height 7
type input "$32.80"
click at [109, 60] on div at bounding box center [106, 60] width 7 height 7
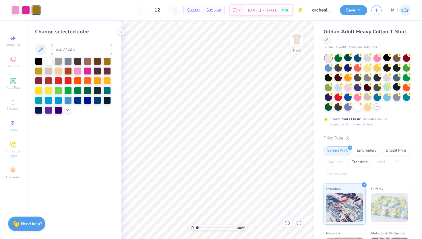
click at [288, 224] on icon at bounding box center [288, 223] width 6 height 6
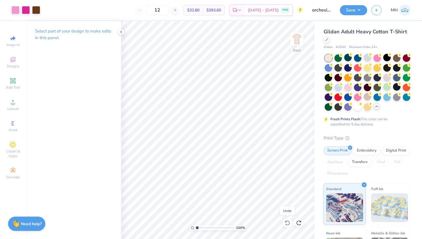
click at [288, 223] on icon at bounding box center [288, 223] width 6 height 6
click at [45, 7] on div at bounding box center [47, 9] width 8 height 8
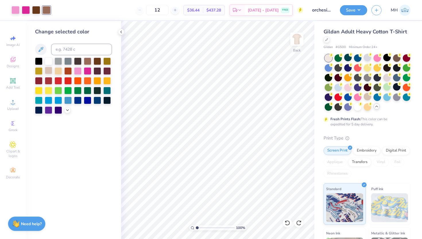
click at [48, 70] on div at bounding box center [48, 70] width 7 height 7
click at [121, 31] on polyline at bounding box center [121, 32] width 1 height 2
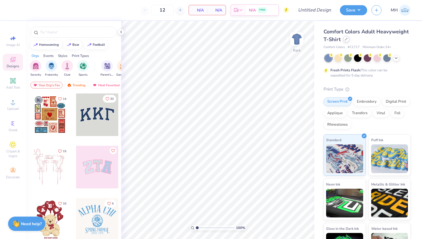
click at [344, 40] on div at bounding box center [346, 39] width 6 height 6
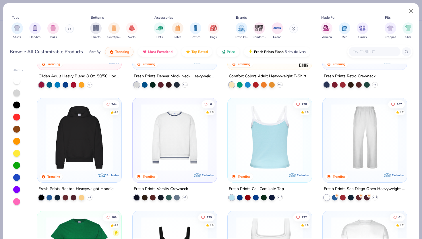
scroll to position [81, 0]
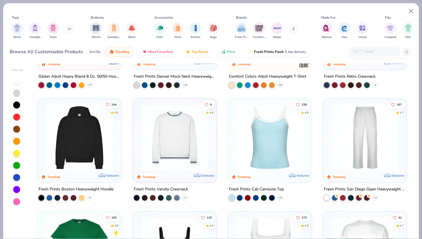
click at [173, 163] on img at bounding box center [174, 137] width 73 height 67
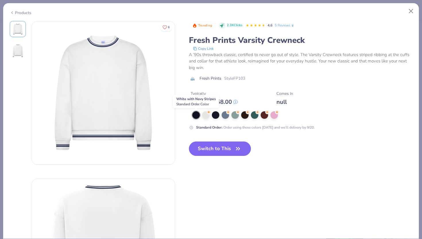
click at [196, 116] on div at bounding box center [195, 114] width 7 height 7
click at [212, 150] on button "Switch to This" at bounding box center [220, 148] width 62 height 14
type input "50"
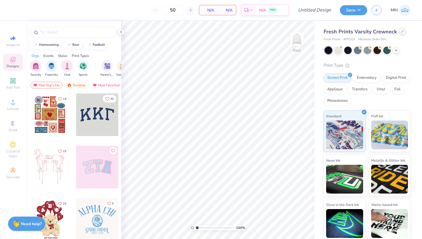
click at [400, 34] on div at bounding box center [403, 31] width 6 height 6
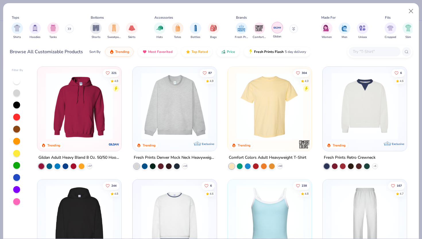
click at [275, 32] on div "filter for Gildan" at bounding box center [277, 27] width 11 height 11
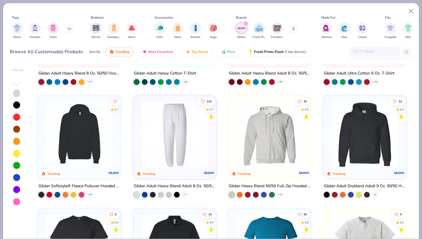
scroll to position [86, 0]
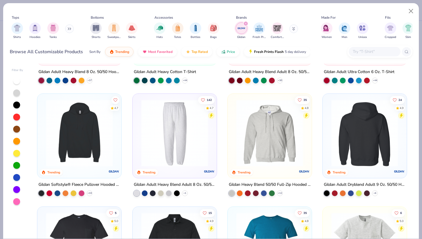
click at [329, 116] on img at bounding box center [292, 132] width 73 height 67
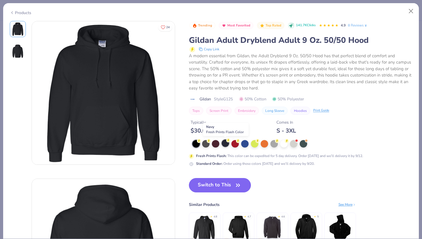
click at [225, 143] on div at bounding box center [225, 142] width 7 height 7
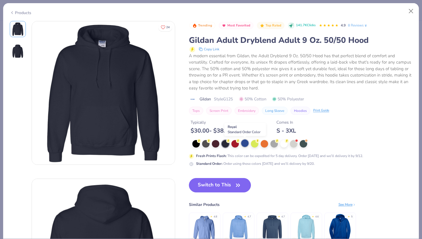
click at [245, 143] on div at bounding box center [244, 142] width 7 height 7
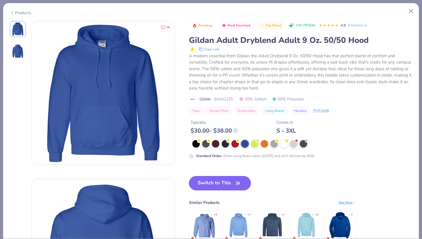
click at [217, 183] on button "Switch to This" at bounding box center [220, 183] width 62 height 14
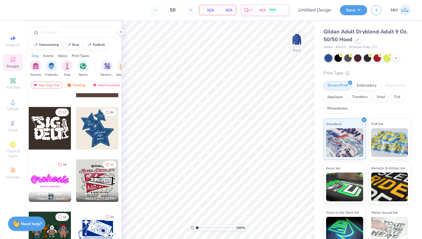
scroll to position [320, 0]
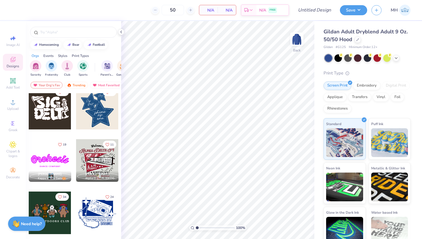
click at [55, 157] on div at bounding box center [50, 160] width 43 height 43
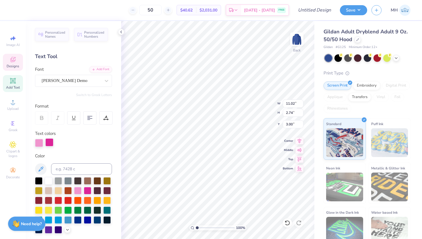
click at [47, 140] on div at bounding box center [49, 142] width 8 height 8
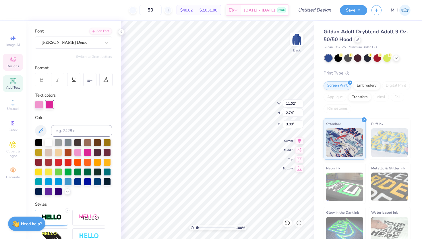
scroll to position [49, 0]
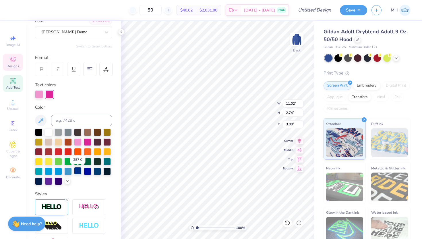
click at [77, 173] on div at bounding box center [77, 170] width 7 height 7
click at [40, 92] on div at bounding box center [39, 94] width 8 height 8
click at [61, 171] on div at bounding box center [58, 170] width 7 height 7
click at [68, 171] on div at bounding box center [67, 170] width 7 height 7
click at [49, 90] on div at bounding box center [49, 94] width 8 height 8
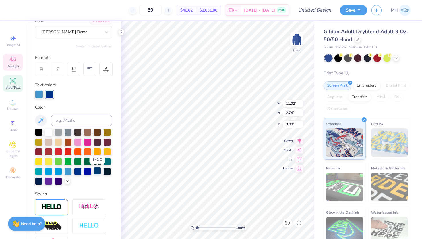
click at [99, 171] on div at bounding box center [97, 170] width 7 height 7
click at [41, 94] on div at bounding box center [39, 94] width 8 height 8
click at [69, 182] on icon at bounding box center [67, 180] width 5 height 5
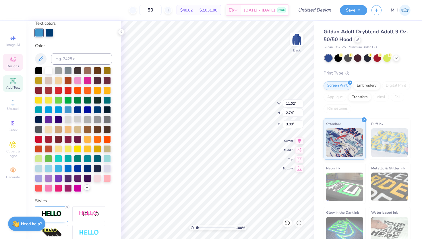
scroll to position [111, 0]
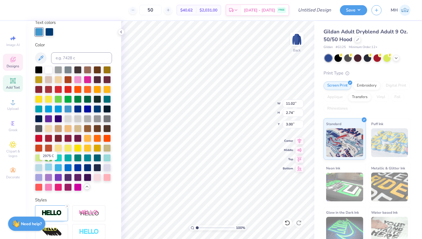
click at [45, 168] on div at bounding box center [48, 166] width 7 height 7
click at [36, 167] on div at bounding box center [38, 166] width 7 height 7
click at [122, 32] on icon at bounding box center [121, 32] width 5 height 5
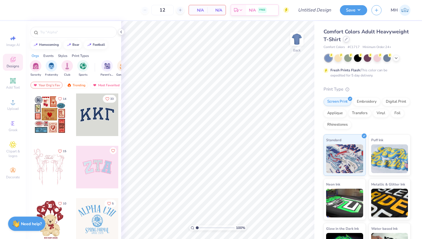
click at [346, 40] on icon at bounding box center [346, 39] width 3 height 3
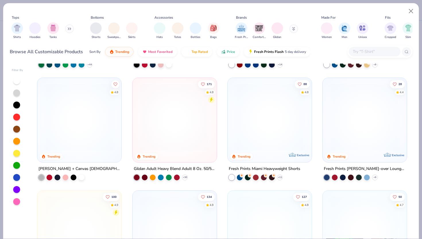
scroll to position [327, 0]
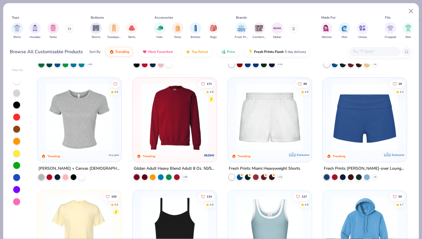
click at [170, 138] on img at bounding box center [174, 116] width 73 height 67
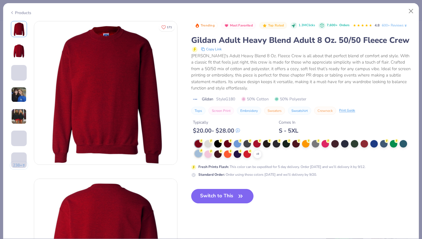
click at [198, 153] on div at bounding box center [198, 153] width 7 height 7
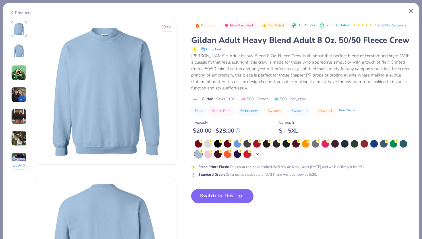
click at [259, 153] on icon at bounding box center [257, 154] width 5 height 5
click at [226, 199] on button "Switch to This" at bounding box center [222, 196] width 62 height 14
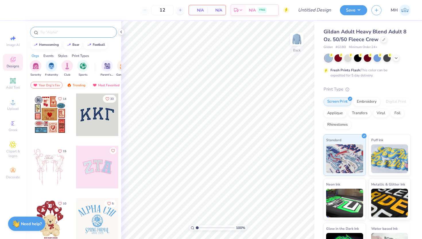
click at [72, 32] on input "text" at bounding box center [77, 32] width 74 height 6
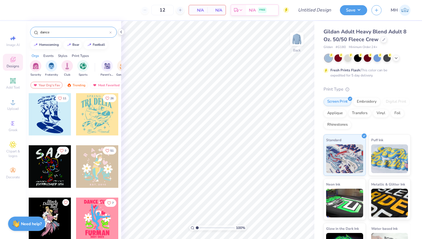
type input "dance"
click at [101, 107] on div at bounding box center [97, 114] width 43 height 43
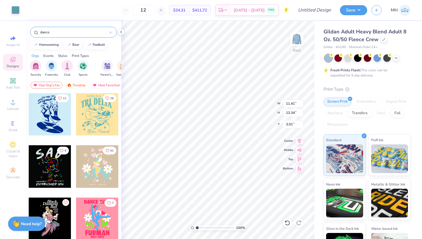
type input "3.00"
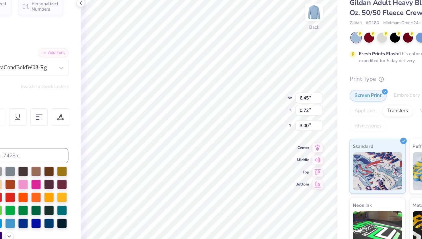
type textarea "S P R I N G 2 0 2 5"
type input "10.77"
type input "3.62"
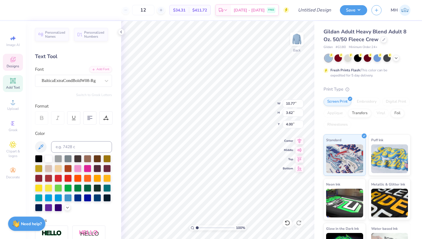
type input "4.18"
type textarea "T"
type textarea "ORCHESIS"
type input "4.22"
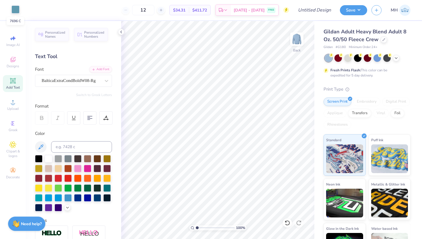
click at [16, 7] on div at bounding box center [15, 9] width 8 height 8
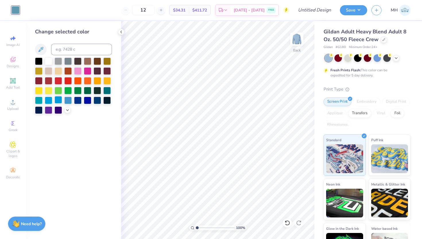
click at [58, 98] on div at bounding box center [58, 99] width 7 height 7
click at [68, 99] on div at bounding box center [67, 99] width 7 height 7
click at [68, 110] on icon at bounding box center [67, 109] width 5 height 5
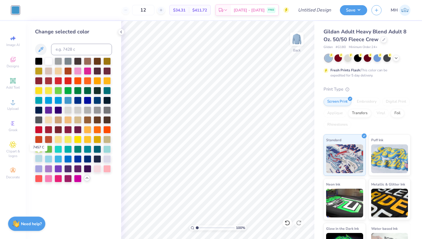
click at [39, 157] on div at bounding box center [38, 158] width 7 height 7
click at [51, 157] on div at bounding box center [48, 158] width 7 height 7
click div
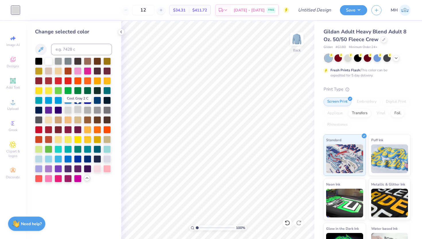
click div
click icon
click div
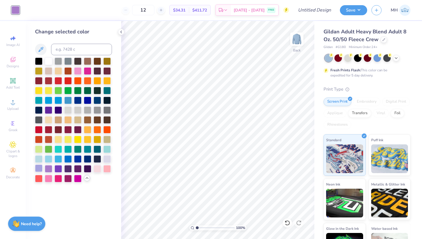
click div
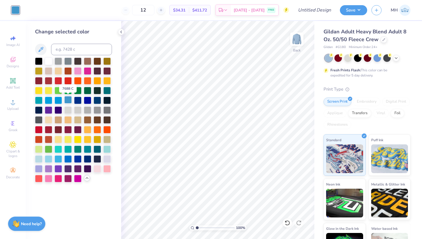
click div
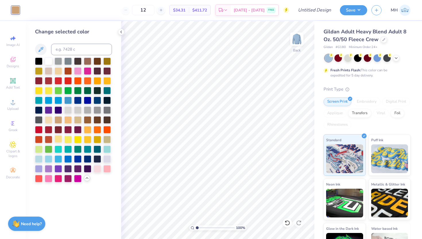
click div
click icon
